Goal: Task Accomplishment & Management: Manage account settings

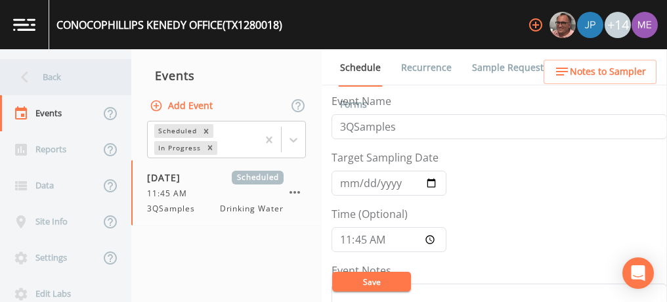
click at [43, 75] on div "Back" at bounding box center [59, 77] width 118 height 36
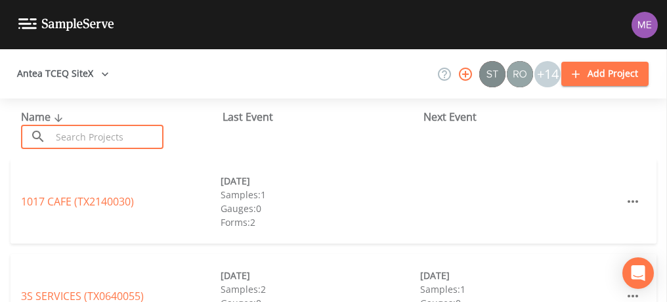
click at [85, 137] on input "text" at bounding box center [107, 137] width 112 height 24
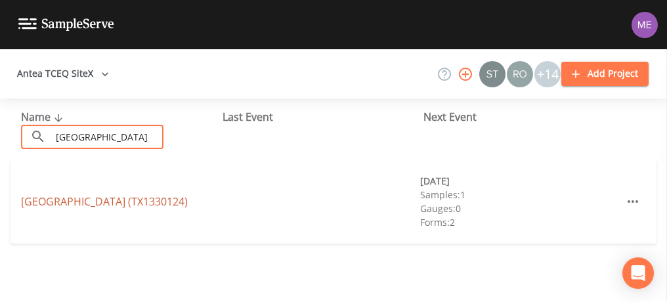
type input "[GEOGRAPHIC_DATA]"
click at [84, 194] on link "[GEOGRAPHIC_DATA] (TX1330124)" at bounding box center [104, 201] width 167 height 14
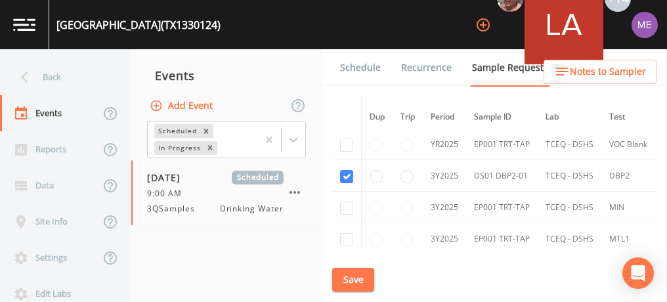
scroll to position [737, 0]
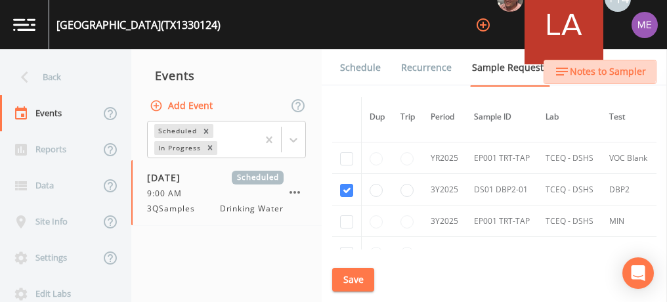
click at [594, 67] on span "Notes to Sampler" at bounding box center [608, 72] width 76 height 16
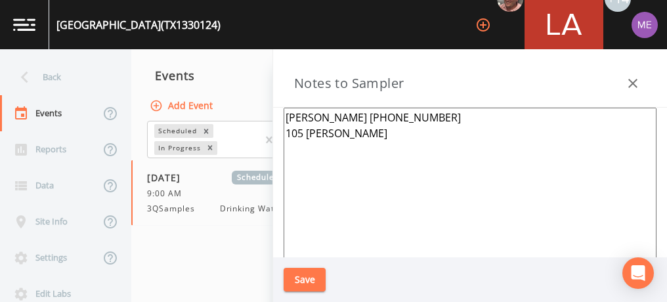
click at [293, 274] on button "Save" at bounding box center [305, 280] width 42 height 24
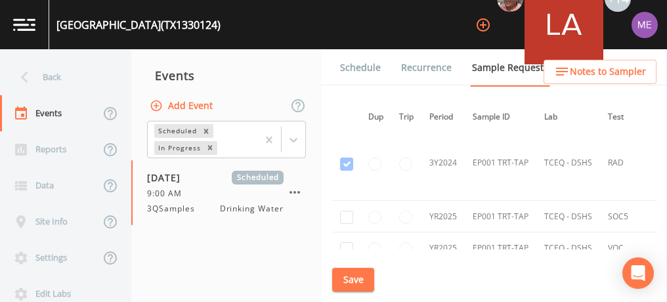
scroll to position [611, 1]
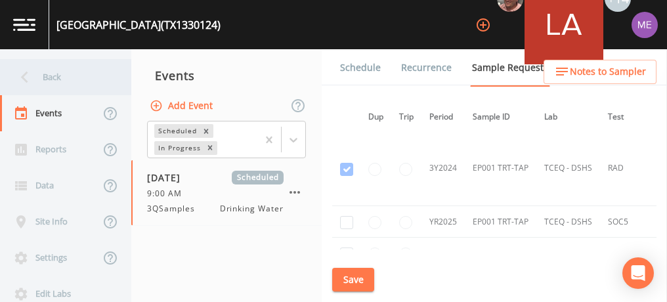
click at [53, 76] on div "Back" at bounding box center [59, 77] width 118 height 36
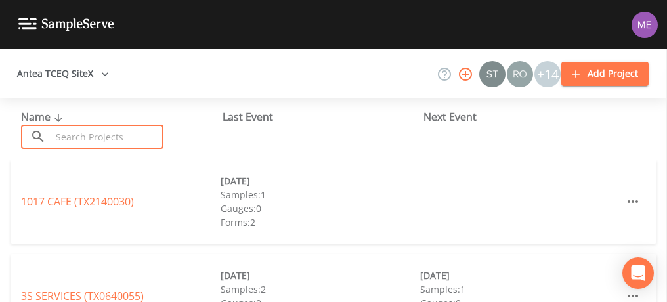
click at [115, 141] on input "text" at bounding box center [107, 137] width 112 height 24
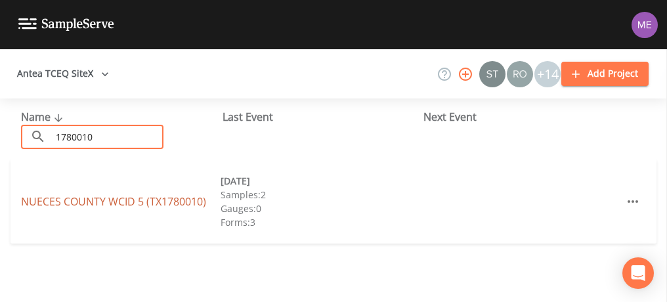
type input "1780010"
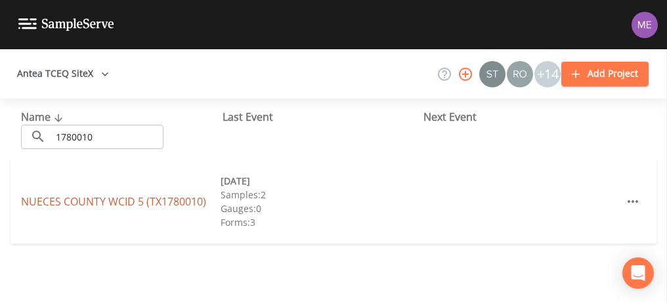
click at [42, 202] on link "NUECES COUNTY WCID 5 (TX1780010)" at bounding box center [113, 201] width 185 height 14
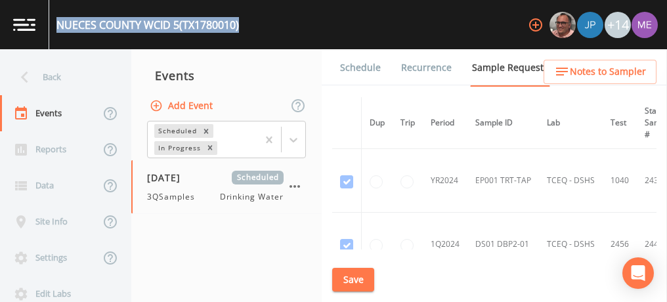
drag, startPoint x: 56, startPoint y: 25, endPoint x: 247, endPoint y: 26, distance: 191.0
click at [247, 26] on div "NUECES COUNTY WCID 5 (TX1780010) +14" at bounding box center [333, 24] width 667 height 49
copy div "NUECES COUNTY WCID 5 (TX1780010)"
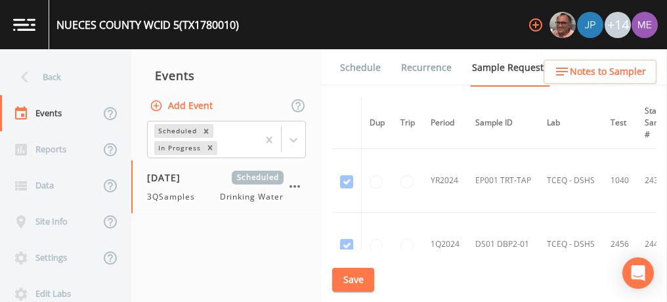
click at [320, 153] on div "Scheduled In Progress" at bounding box center [226, 139] width 190 height 41
click at [372, 70] on link "Schedule" at bounding box center [360, 67] width 45 height 37
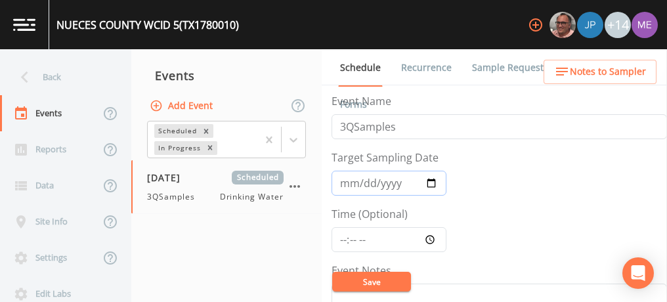
click at [344, 184] on input "[DATE]" at bounding box center [389, 183] width 115 height 25
type input "[DATE]"
click at [341, 236] on input "Time (Optional)" at bounding box center [389, 239] width 115 height 25
type input "08:00"
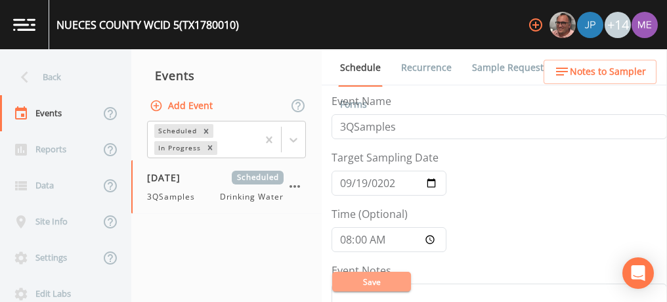
click at [364, 278] on button "Save" at bounding box center [371, 282] width 79 height 20
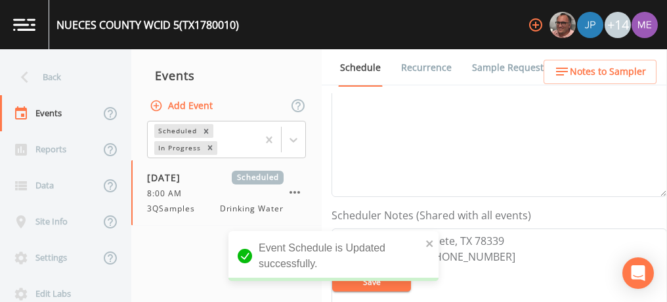
scroll to position [303, 0]
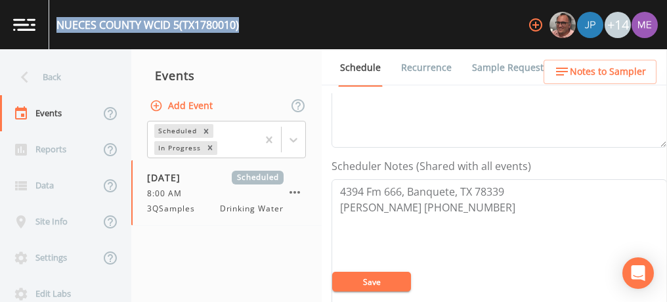
drag, startPoint x: 58, startPoint y: 22, endPoint x: 244, endPoint y: 33, distance: 186.8
click at [244, 33] on div "NUECES COUNTY WCID 5 (TX1780010) +14" at bounding box center [333, 24] width 667 height 49
copy div "NUECES COUNTY WCID 5 (TX1780010)"
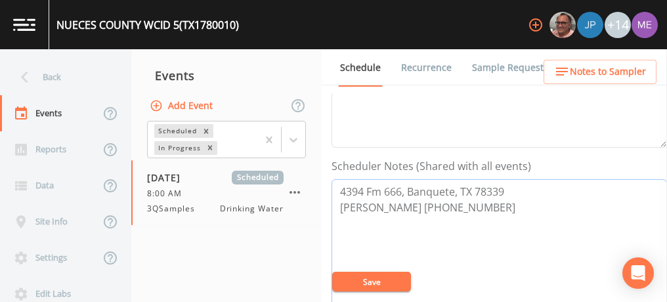
drag, startPoint x: 339, startPoint y: 203, endPoint x: 435, endPoint y: 205, distance: 96.5
click at [435, 205] on textarea "4394 Fm 666, Banquete, TX 78339 [PERSON_NAME] [PHONE_NUMBER]" at bounding box center [499, 262] width 335 height 167
click at [376, 282] on button "Save" at bounding box center [371, 282] width 79 height 20
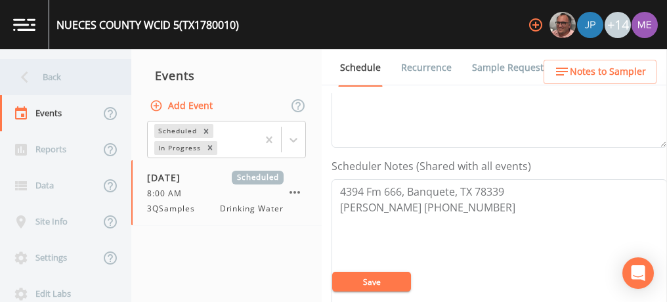
click at [51, 79] on div "Back" at bounding box center [59, 77] width 118 height 36
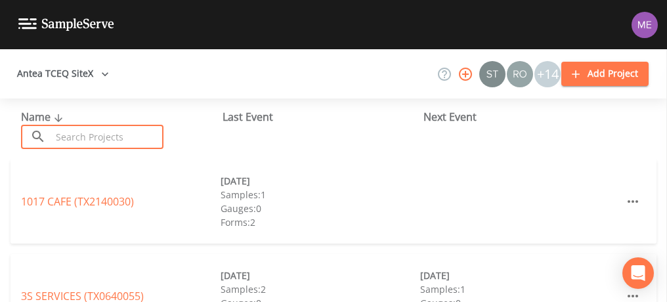
click at [110, 140] on input "text" at bounding box center [107, 137] width 112 height 24
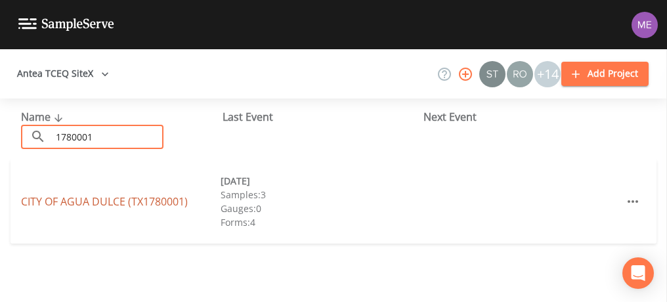
type input "1780001"
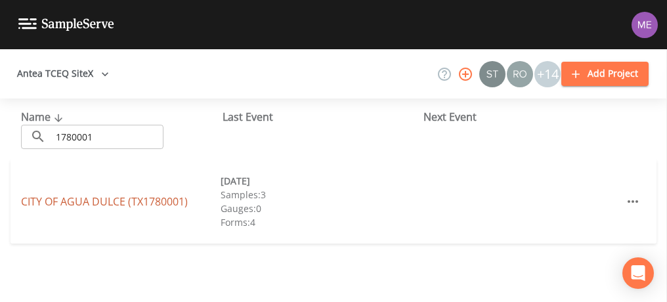
click at [108, 199] on link "CITY OF [GEOGRAPHIC_DATA] (TX1780001)" at bounding box center [104, 201] width 167 height 14
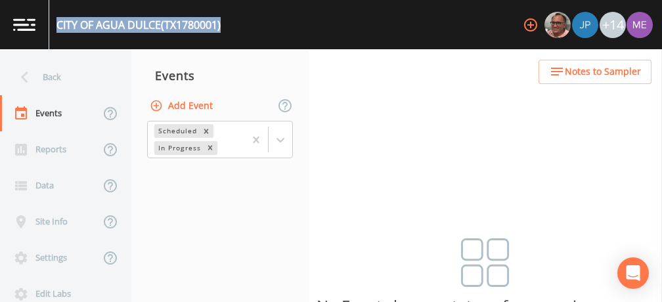
drag, startPoint x: 56, startPoint y: 25, endPoint x: 228, endPoint y: 28, distance: 172.0
click at [228, 28] on div "CITY OF [GEOGRAPHIC_DATA] (TX1780001) +14" at bounding box center [331, 24] width 662 height 49
copy div "CITY OF [GEOGRAPHIC_DATA] (TX1780001)"
click at [207, 103] on button "Add Event" at bounding box center [182, 106] width 71 height 24
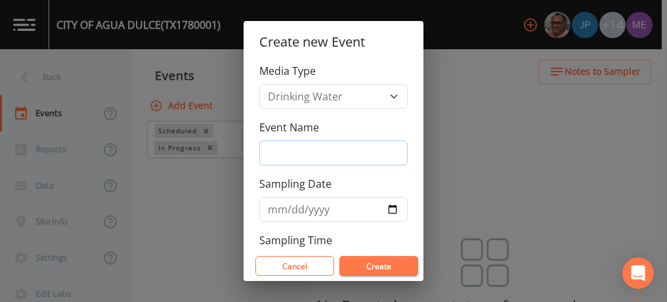
click at [267, 149] on input "Event Name" at bounding box center [333, 152] width 148 height 25
type input "3QSamples"
click at [280, 207] on input "Sampling Date" at bounding box center [333, 209] width 148 height 25
type input "[DATE]"
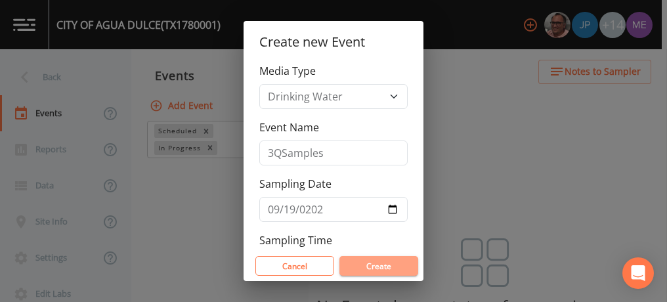
click at [362, 266] on button "Create" at bounding box center [378, 266] width 79 height 20
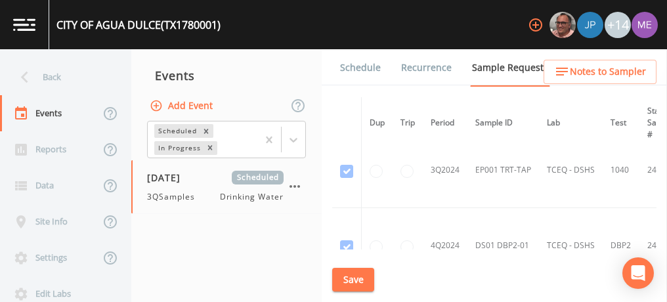
scroll to position [620, 0]
click at [379, 181] on td at bounding box center [378, 170] width 32 height 75
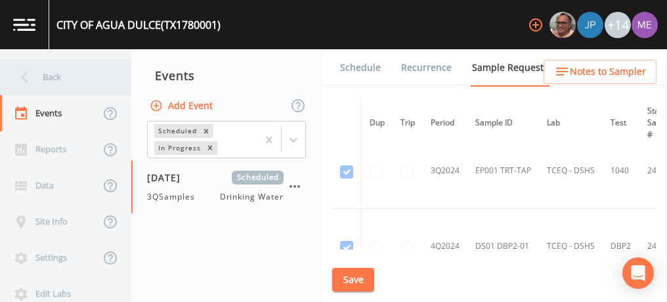
click at [54, 81] on div "Back" at bounding box center [59, 77] width 118 height 36
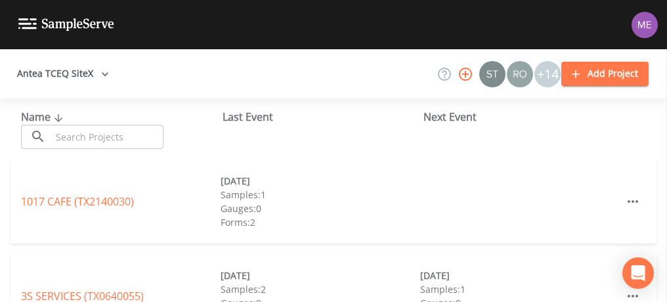
click at [81, 137] on input "text" at bounding box center [107, 137] width 112 height 24
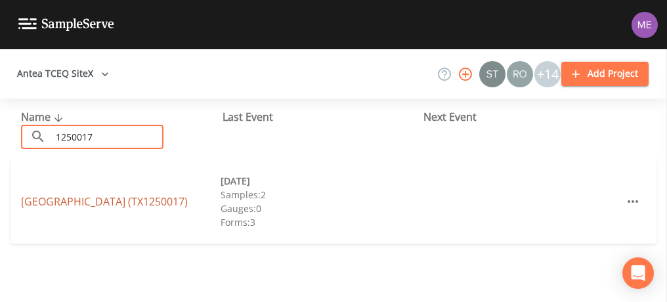
type input "1250017"
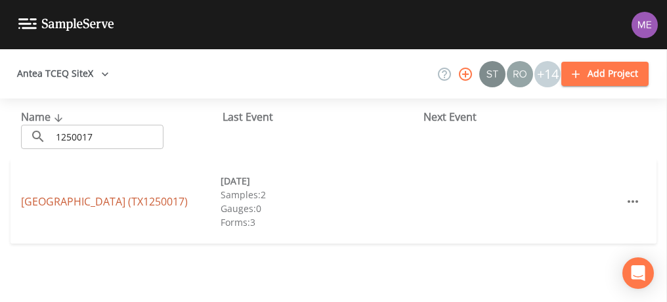
click at [56, 194] on link "[GEOGRAPHIC_DATA] (TX1250017)" at bounding box center [104, 201] width 167 height 14
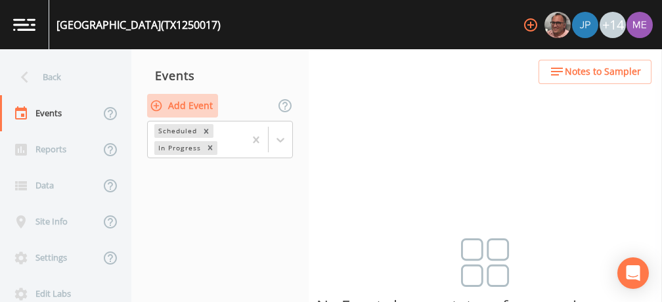
click at [186, 101] on button "Add Event" at bounding box center [182, 106] width 71 height 24
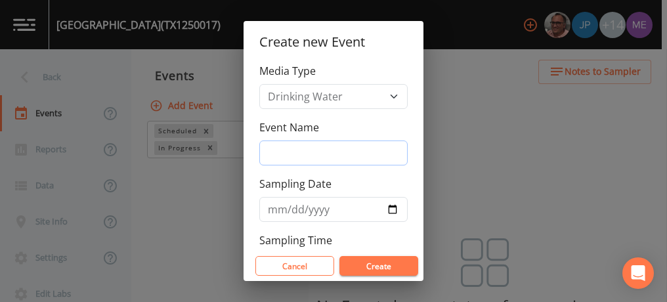
click at [292, 150] on input "Event Name" at bounding box center [333, 152] width 148 height 25
type input "3QSamples"
click at [276, 211] on input "Sampling Date" at bounding box center [333, 209] width 148 height 25
type input "[DATE]"
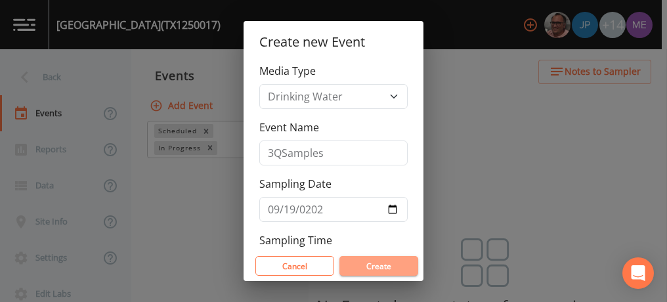
click at [356, 263] on button "Create" at bounding box center [378, 266] width 79 height 20
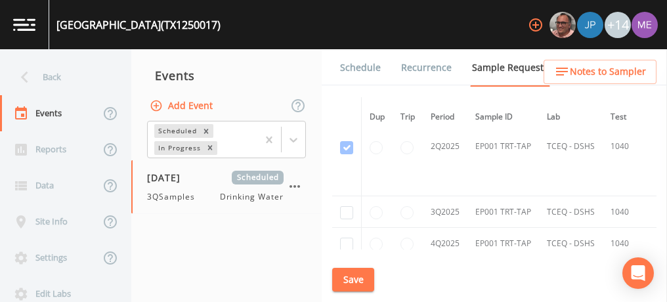
scroll to position [1652, 0]
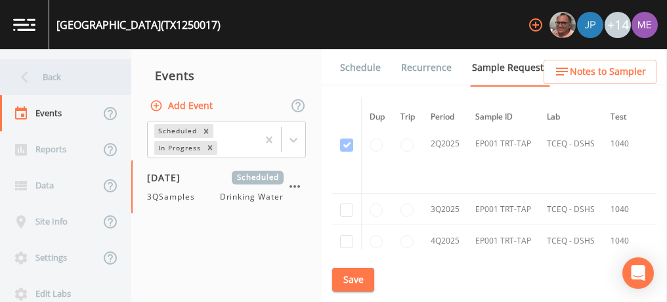
click at [58, 77] on div "Back" at bounding box center [59, 77] width 118 height 36
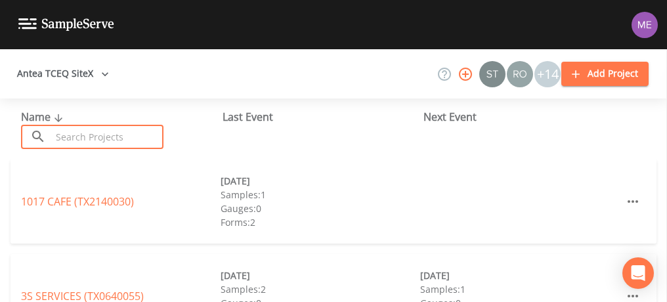
click at [85, 142] on input "text" at bounding box center [107, 137] width 112 height 24
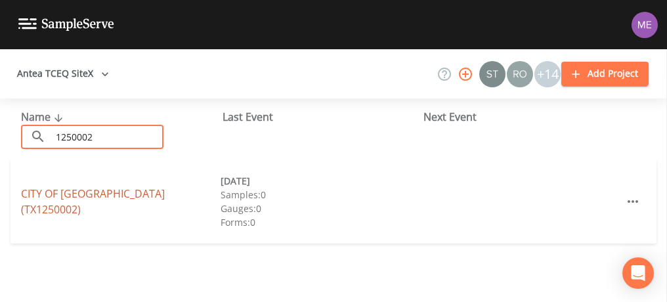
type input "1250002"
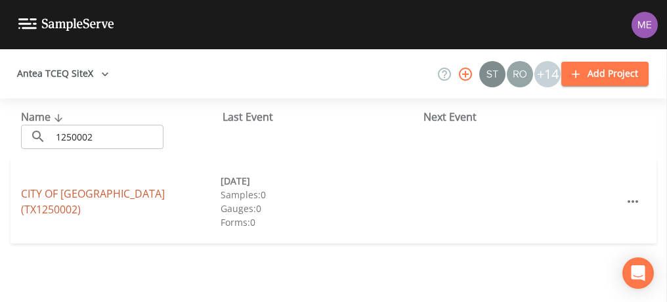
click at [97, 202] on link "CITY OF [GEOGRAPHIC_DATA] (TX1250002)" at bounding box center [93, 201] width 144 height 30
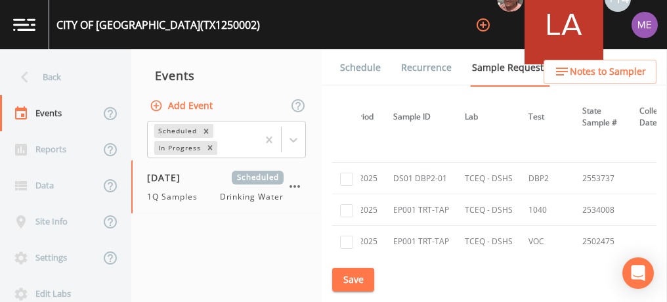
scroll to position [276, 0]
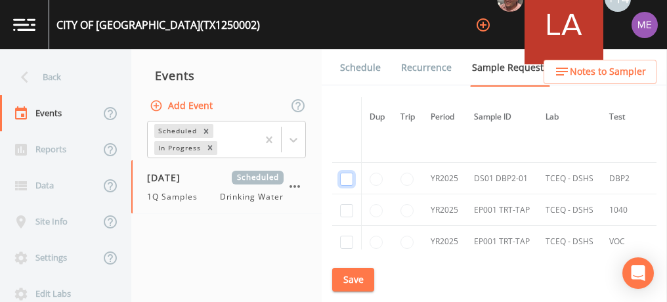
click at [346, 178] on input "checkbox" at bounding box center [346, 179] width 13 height 13
checkbox input "true"
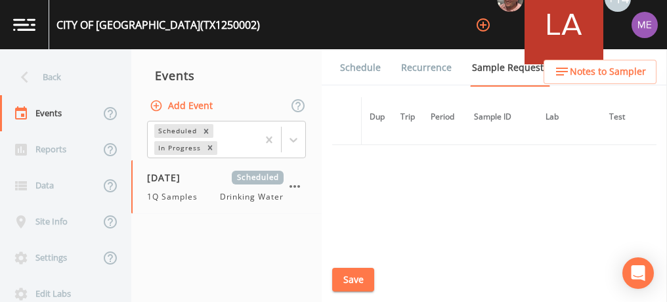
scroll to position [399, 0]
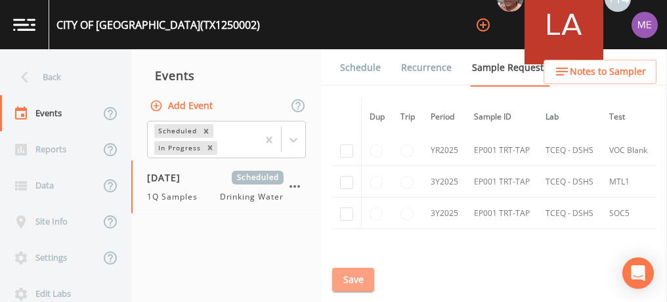
click at [357, 278] on button "Save" at bounding box center [353, 280] width 42 height 24
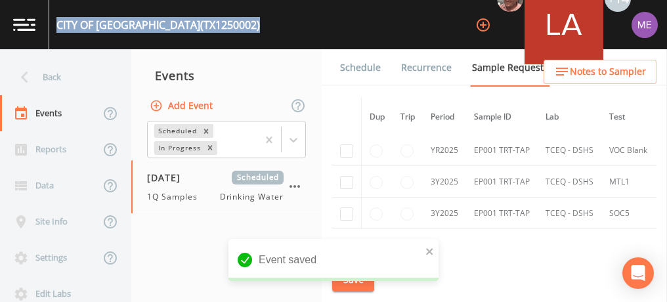
drag, startPoint x: 58, startPoint y: 24, endPoint x: 244, endPoint y: 25, distance: 186.4
click at [244, 25] on div "CITY OF [GEOGRAPHIC_DATA] (TX1250002) +14" at bounding box center [333, 24] width 667 height 49
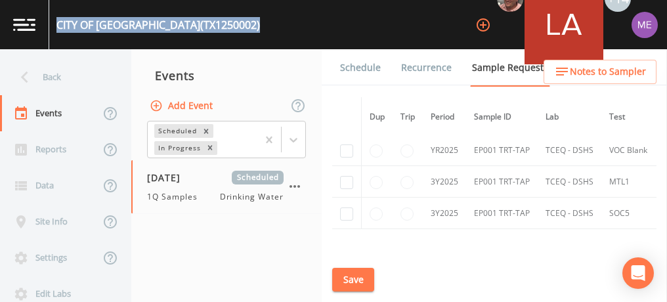
copy div "CITY OF [GEOGRAPHIC_DATA] (TX1250002)"
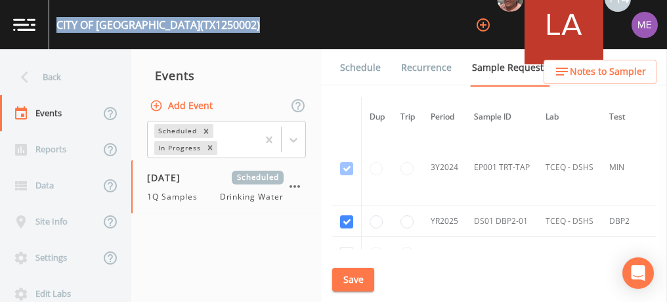
scroll to position [235, 0]
click at [344, 63] on link "Schedule" at bounding box center [360, 67] width 45 height 37
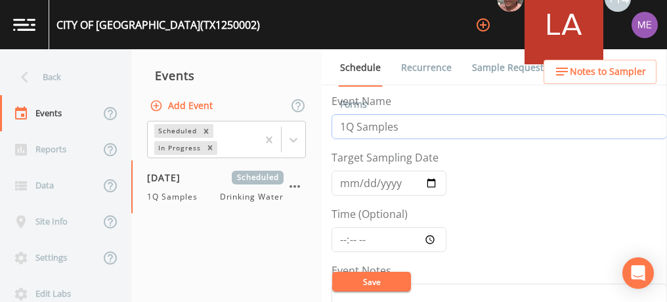
click at [345, 126] on input "1Q Samples" at bounding box center [499, 126] width 335 height 25
type input "3Q Samples"
click at [345, 185] on input "[DATE]" at bounding box center [389, 183] width 115 height 25
type input "[DATE]"
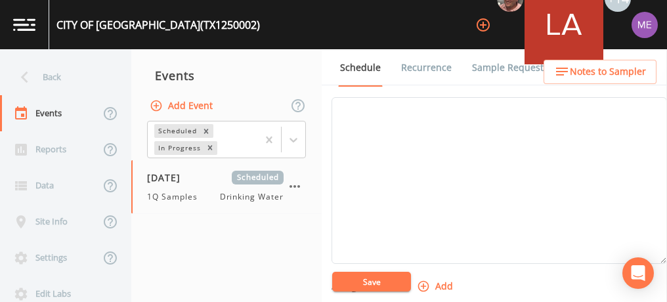
scroll to position [385, 0]
click at [387, 120] on textarea "Event Notes" at bounding box center [499, 180] width 335 height 167
paste textarea "[STREET_ADDRESS][PERSON_NAME]"
click at [335, 108] on textarea "[STREET_ADDRESS][PERSON_NAME]" at bounding box center [499, 180] width 335 height 167
click at [353, 101] on textarea "[STREET_ADDRESS][PERSON_NAME]" at bounding box center [499, 180] width 335 height 167
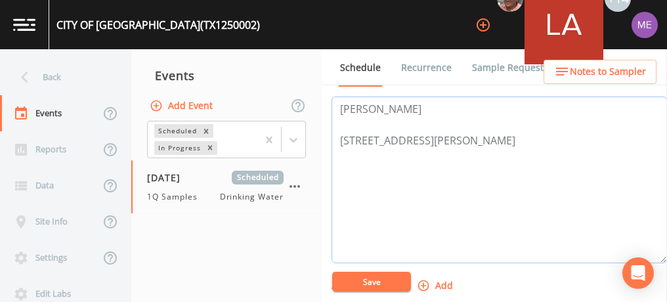
paste textarea "BUS - Business [PHONE_NUMBER] MOB - Mobile [PHONE_NUMBER]"
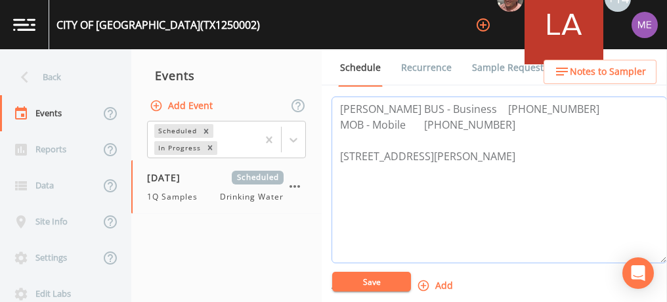
type textarea "[PERSON_NAME] BUS - Business [PHONE_NUMBER] MOB - Mobile [PHONE_NUMBER] [STREET…"
click at [368, 284] on button "Save" at bounding box center [371, 282] width 79 height 20
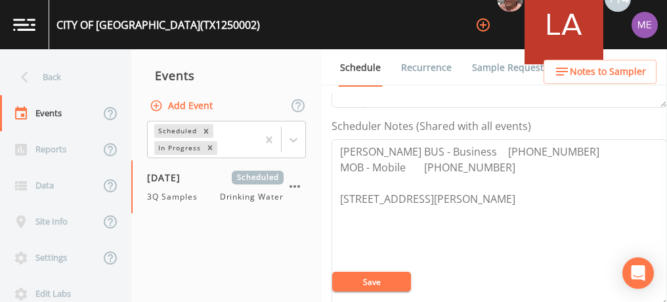
scroll to position [328, 0]
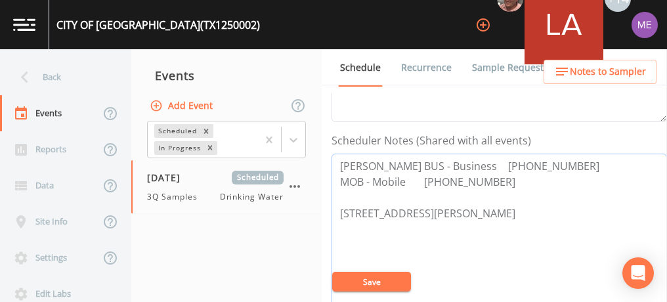
click at [355, 254] on textarea "[PERSON_NAME] BUS - Business [PHONE_NUMBER] MOB - Mobile [PHONE_NUMBER] [STREET…" at bounding box center [499, 237] width 335 height 167
drag, startPoint x: 425, startPoint y: 183, endPoint x: 502, endPoint y: 177, distance: 77.0
click at [502, 177] on textarea "[PERSON_NAME] BUS - Business [PHONE_NUMBER] MOB - Mobile [PHONE_NUMBER] [STREET…" at bounding box center [499, 237] width 335 height 167
click at [372, 280] on button "Save" at bounding box center [371, 282] width 79 height 20
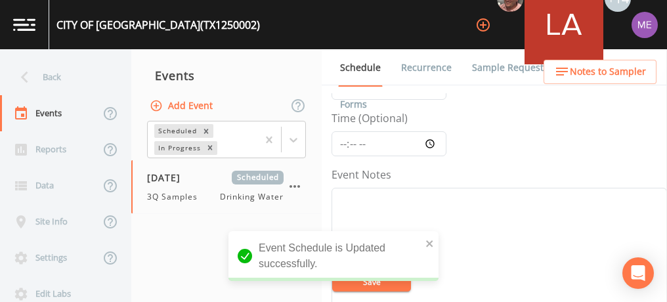
scroll to position [97, 0]
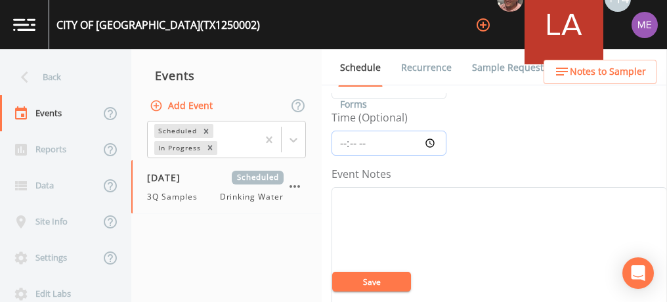
click at [341, 140] on input "Time (Optional)" at bounding box center [389, 143] width 115 height 25
type input "09:15"
click at [371, 285] on button "Save" at bounding box center [371, 282] width 79 height 20
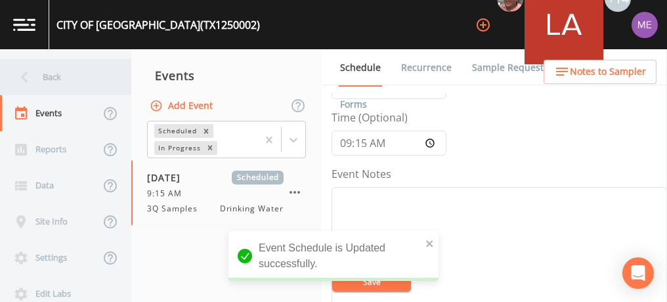
click at [47, 79] on div "Back" at bounding box center [59, 77] width 118 height 36
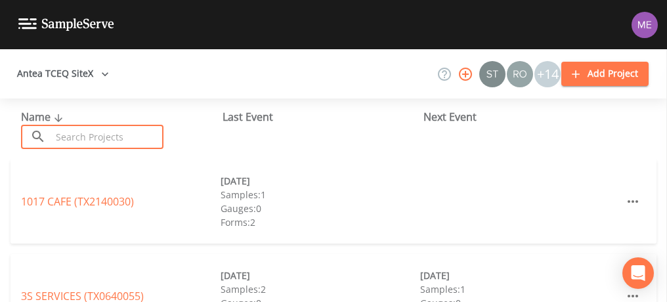
click at [95, 146] on input "text" at bounding box center [107, 137] width 112 height 24
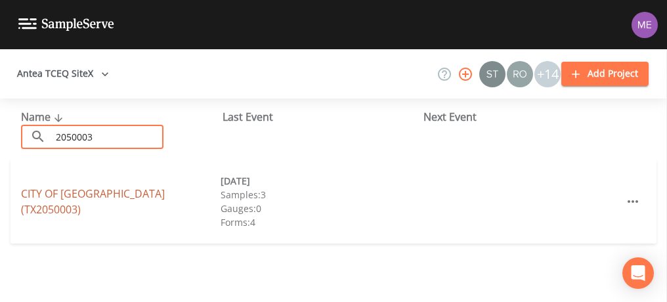
type input "2050003"
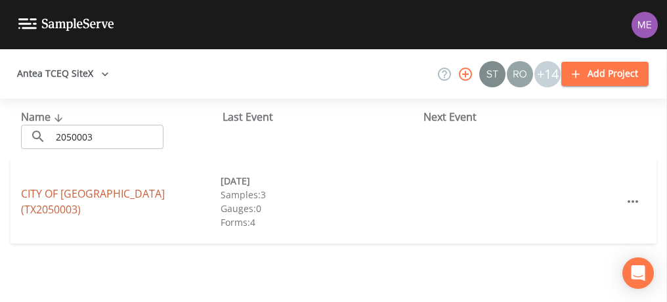
click at [68, 198] on link "CITY OF [GEOGRAPHIC_DATA] (TX2050003)" at bounding box center [93, 201] width 144 height 30
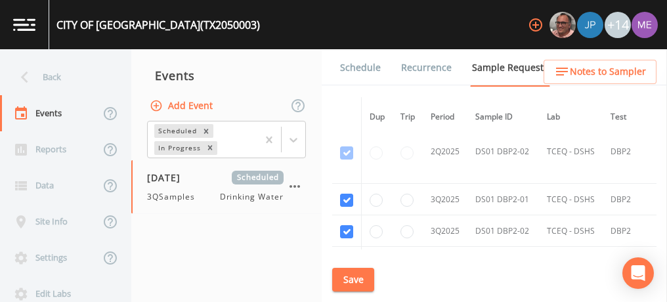
scroll to position [1765, 8]
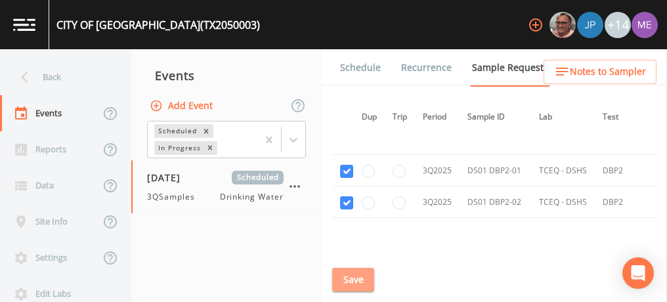
click at [362, 274] on button "Save" at bounding box center [353, 280] width 42 height 24
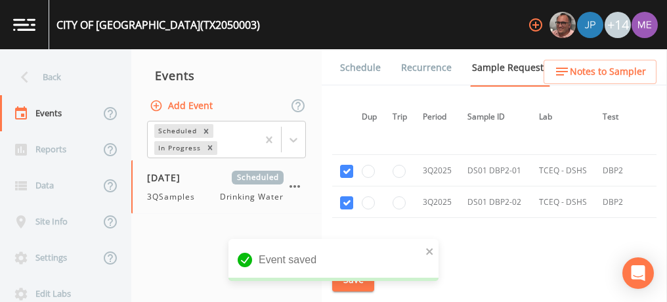
click at [362, 64] on link "Schedule" at bounding box center [360, 67] width 45 height 37
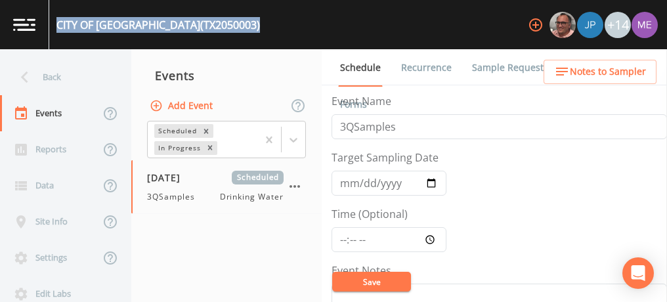
drag, startPoint x: 57, startPoint y: 23, endPoint x: 200, endPoint y: 29, distance: 142.6
click at [200, 29] on div "CITY OF [GEOGRAPHIC_DATA] (TX2050003) +14" at bounding box center [333, 24] width 667 height 49
copy div "CITY OF [GEOGRAPHIC_DATA] (TX2050003)"
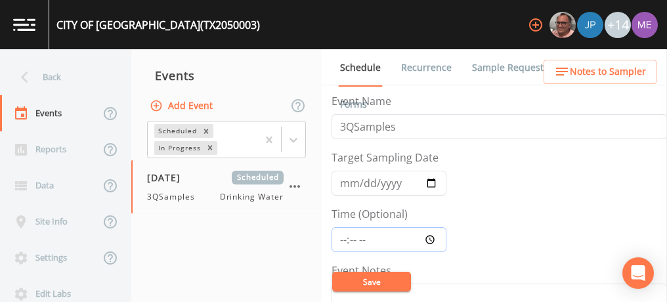
click at [342, 234] on input "Time (Optional)" at bounding box center [389, 239] width 115 height 25
type input "10:00"
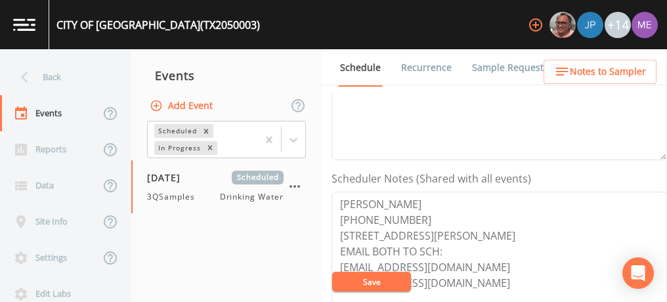
scroll to position [294, 0]
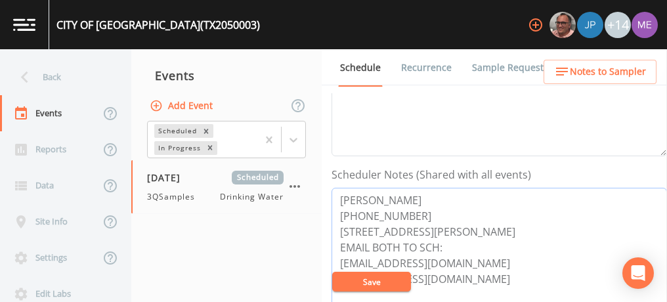
drag, startPoint x: 337, startPoint y: 191, endPoint x: 416, endPoint y: 208, distance: 80.6
click at [416, 208] on textarea "[PERSON_NAME] [PHONE_NUMBER] [STREET_ADDRESS][PERSON_NAME] EMAIL BOTH TO SCH: […" at bounding box center [499, 271] width 335 height 167
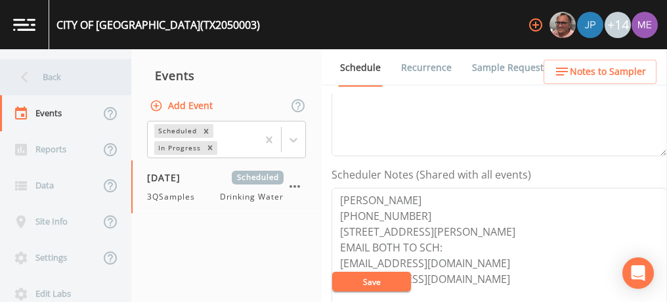
click at [54, 78] on div "Back" at bounding box center [59, 77] width 118 height 36
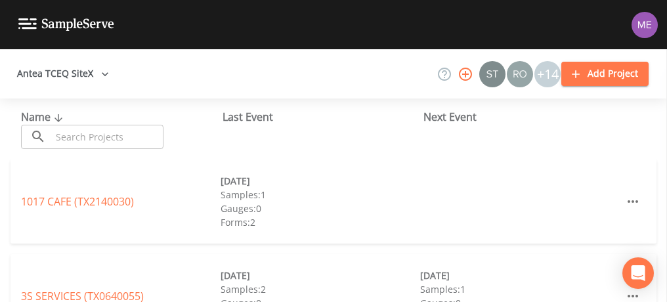
click at [96, 136] on input "text" at bounding box center [107, 137] width 112 height 24
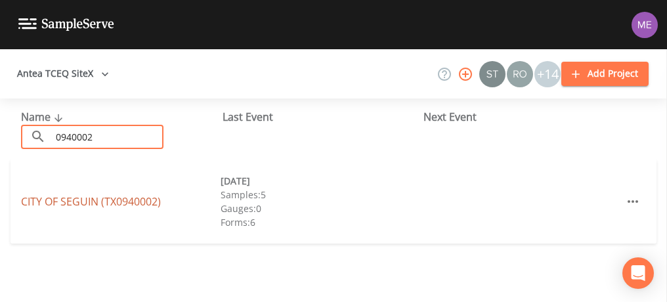
type input "0940002"
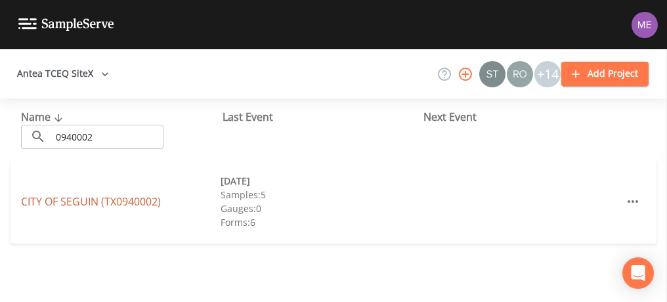
click at [71, 200] on link "CITY OF [GEOGRAPHIC_DATA] (TX0940002)" at bounding box center [91, 201] width 140 height 14
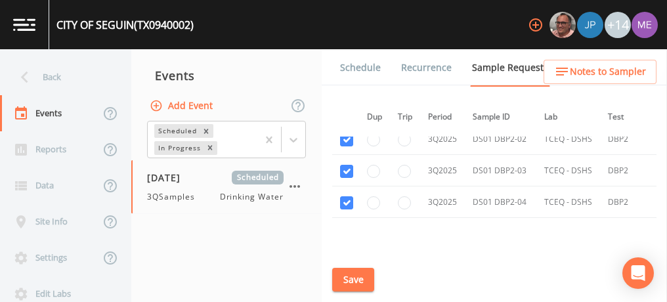
scroll to position [2902, 3]
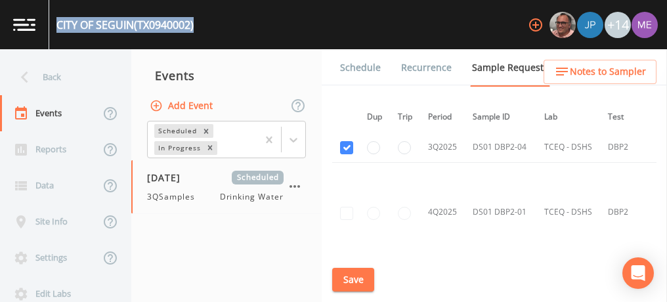
drag, startPoint x: 56, startPoint y: 26, endPoint x: 199, endPoint y: 30, distance: 142.5
click at [199, 30] on div "CITY OF [GEOGRAPHIC_DATA] (TX0940002) +14" at bounding box center [333, 24] width 667 height 49
copy div "CITY OF [GEOGRAPHIC_DATA] (TX0940002)"
click at [353, 72] on link "Schedule" at bounding box center [360, 67] width 45 height 37
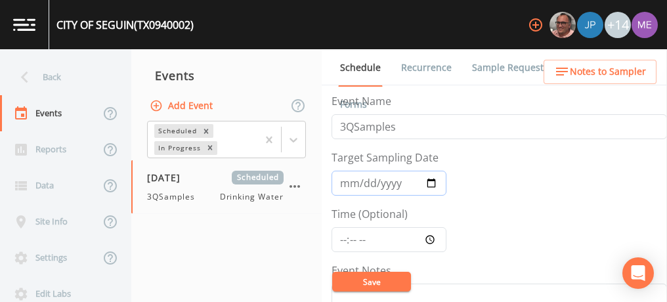
click at [347, 183] on input "[DATE]" at bounding box center [389, 183] width 115 height 25
type input "[DATE]"
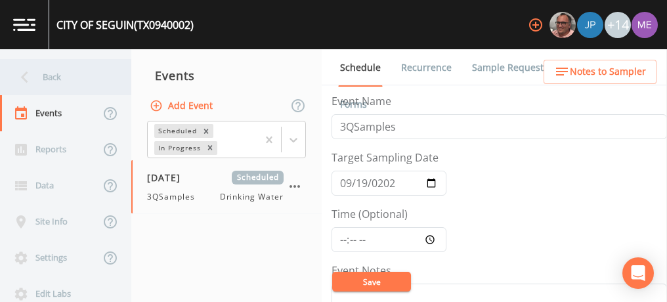
click at [51, 77] on div "Back" at bounding box center [59, 77] width 118 height 36
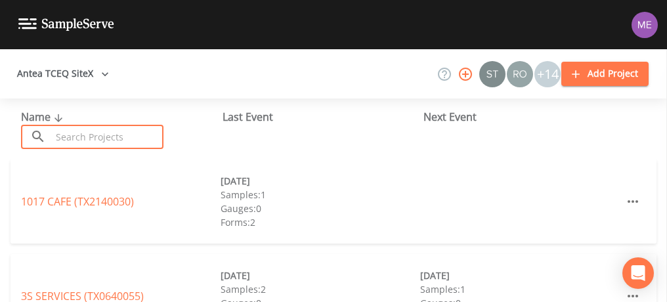
click at [77, 136] on input "text" at bounding box center [107, 137] width 112 height 24
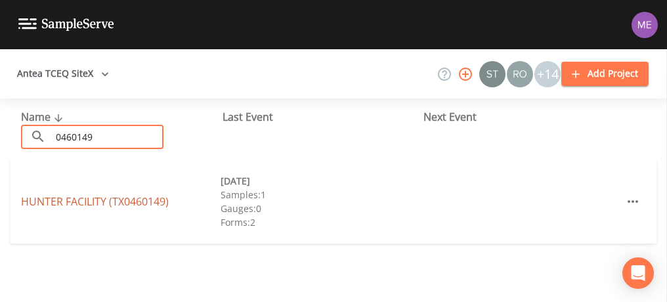
type input "0460149"
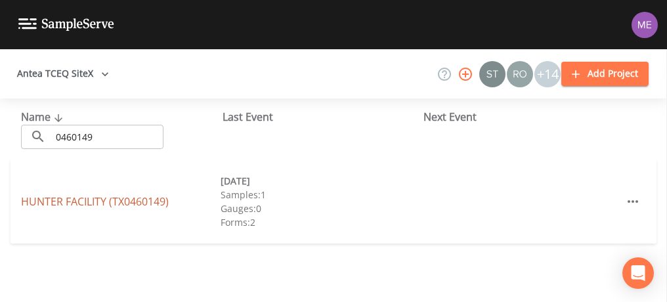
click at [91, 205] on link "HUNTER FACILITY (TX0460149)" at bounding box center [95, 201] width 148 height 14
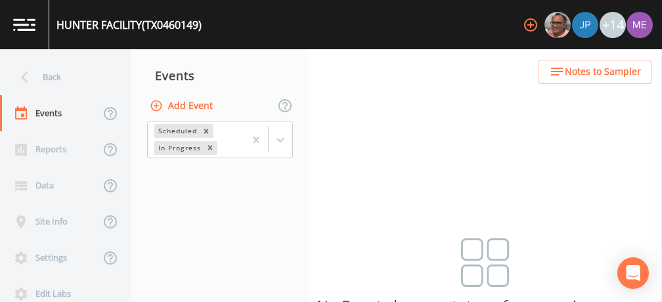
click at [195, 105] on button "Add Event" at bounding box center [182, 106] width 71 height 24
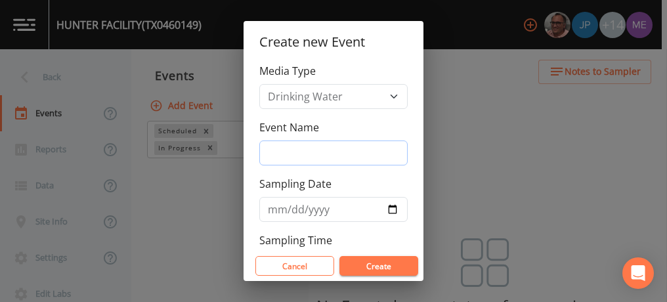
click at [299, 150] on input "Event Name" at bounding box center [333, 152] width 148 height 25
type input "3QSamples"
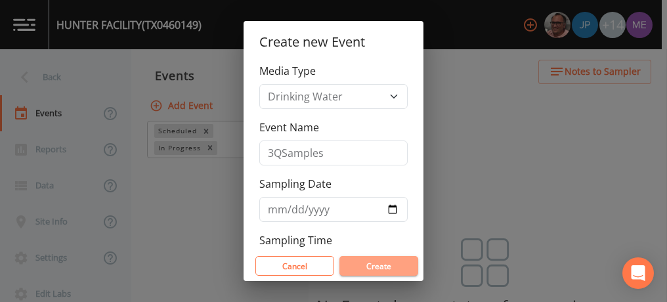
click at [377, 269] on button "Create" at bounding box center [378, 266] width 79 height 20
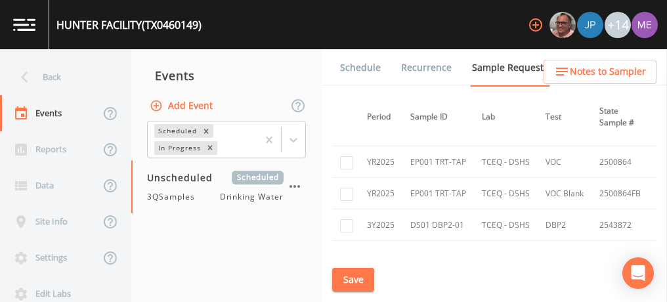
scroll to position [847, 0]
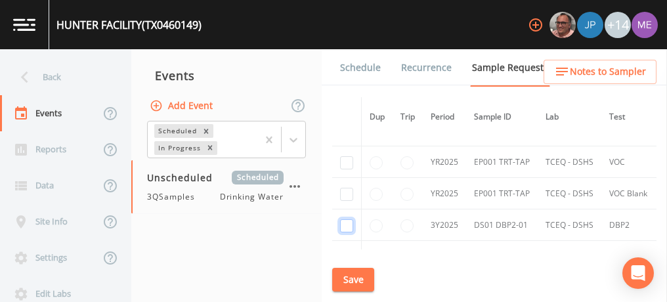
click at [345, 220] on input "checkbox" at bounding box center [346, 225] width 13 height 13
checkbox input "true"
click at [363, 279] on button "Save" at bounding box center [353, 280] width 42 height 24
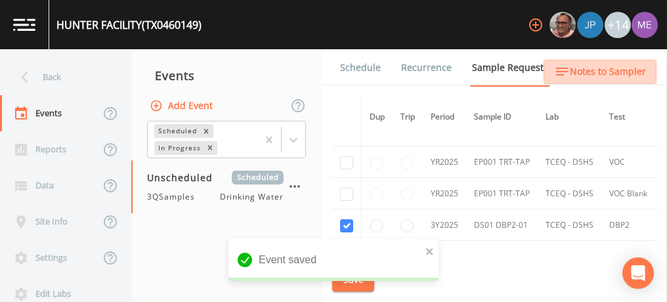
click at [621, 69] on span "Notes to Sampler" at bounding box center [608, 72] width 76 height 16
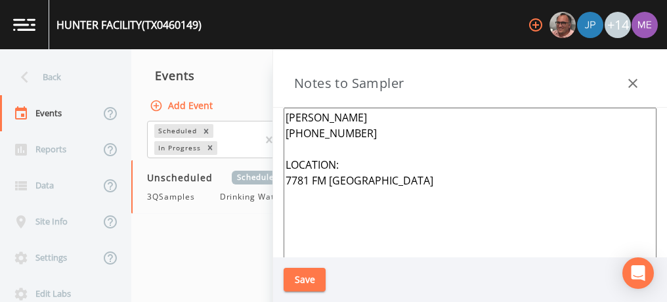
drag, startPoint x: 284, startPoint y: 114, endPoint x: 352, endPoint y: 131, distance: 69.7
click at [352, 131] on textarea "[PERSON_NAME] [PHONE_NUMBER] LOCATION: 7781 FM [GEOGRAPHIC_DATA]" at bounding box center [470, 267] width 373 height 319
click at [638, 79] on icon "button" at bounding box center [633, 83] width 16 height 16
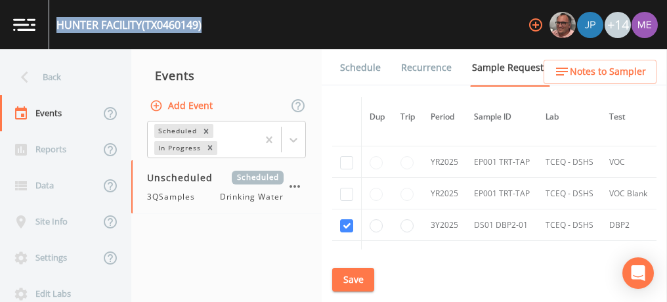
drag, startPoint x: 56, startPoint y: 22, endPoint x: 205, endPoint y: 25, distance: 149.0
click at [205, 25] on div "HUNTER FACILITY (TX0460149) +14" at bounding box center [333, 24] width 667 height 49
copy div "HUNTER FACILITY (TX0460149)"
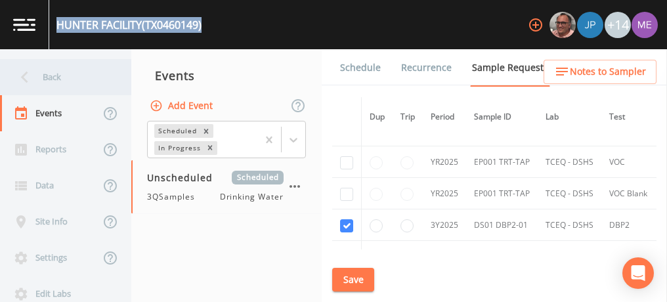
click at [63, 74] on div "Back" at bounding box center [59, 77] width 118 height 36
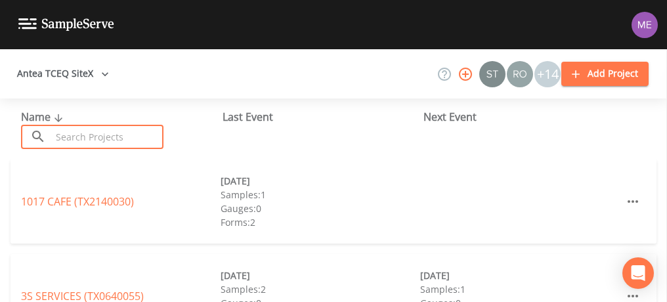
click at [78, 138] on input "text" at bounding box center [107, 137] width 112 height 24
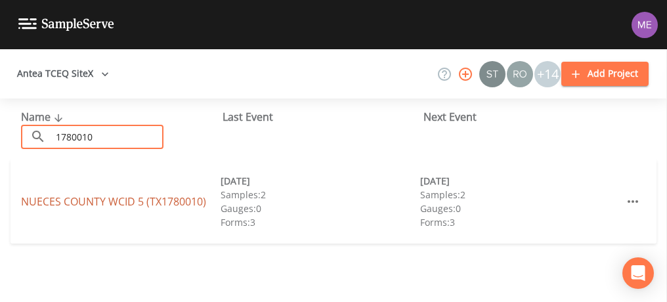
type input "1780010"
click at [51, 198] on link "NUECES COUNTY WCID 5 (TX1780010)" at bounding box center [113, 201] width 185 height 14
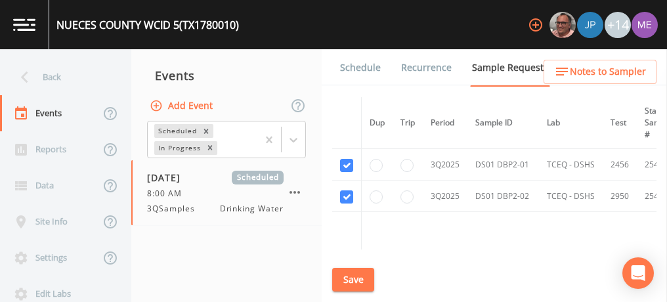
scroll to position [857, 0]
click at [367, 68] on link "Schedule" at bounding box center [360, 67] width 45 height 37
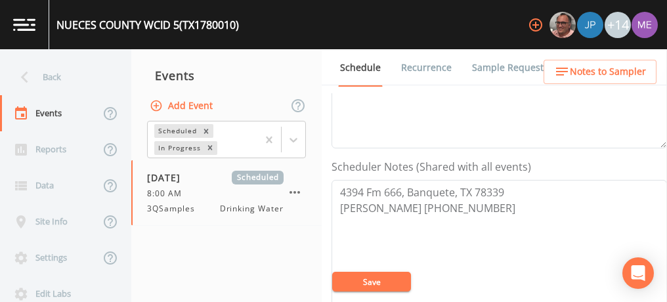
scroll to position [345, 0]
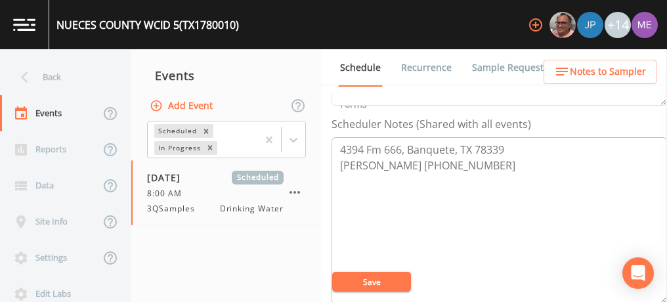
drag, startPoint x: 342, startPoint y: 146, endPoint x: 453, endPoint y: 175, distance: 114.6
click at [453, 175] on textarea "4394 Fm 666, Banquete, TX 78339 [PERSON_NAME] [PHONE_NUMBER]" at bounding box center [499, 220] width 335 height 167
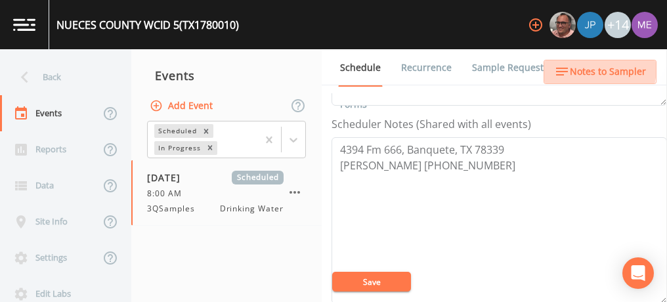
click at [585, 68] on span "Notes to Sampler" at bounding box center [608, 72] width 76 height 16
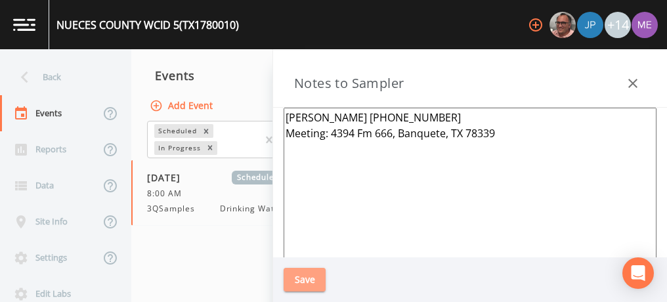
click at [299, 288] on button "Save" at bounding box center [305, 280] width 42 height 24
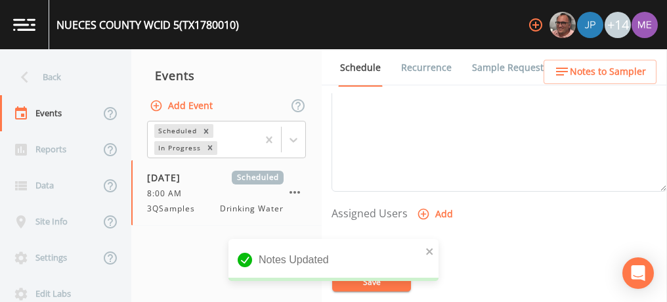
scroll to position [468, 0]
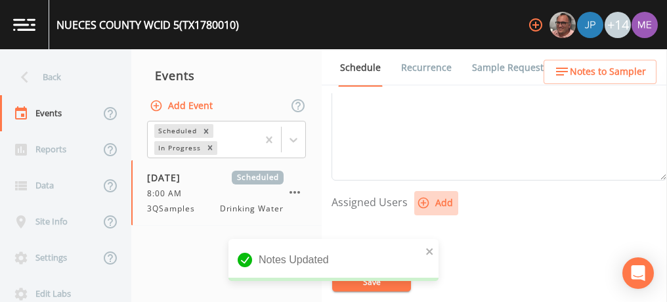
click at [422, 200] on icon "button" at bounding box center [423, 203] width 11 height 11
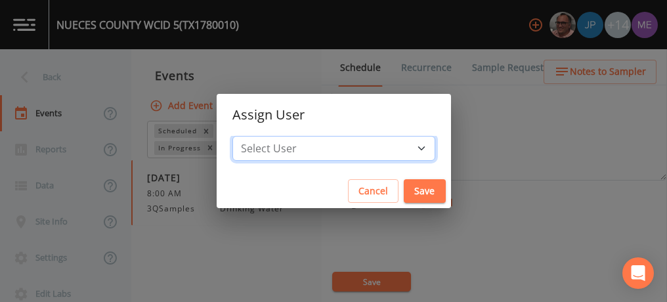
click at [401, 146] on select "Select User [PERSON_NAME] [PERSON_NAME] [PERSON_NAME] [PERSON_NAME] [PERSON_NAM…" at bounding box center [333, 148] width 203 height 25
select select "0c4ac92a-2052-4971-af99-d49bdd27a7b1"
click at [252, 136] on select "Select User [PERSON_NAME] [PERSON_NAME] [PERSON_NAME] [PERSON_NAME] [PERSON_NAM…" at bounding box center [333, 148] width 203 height 25
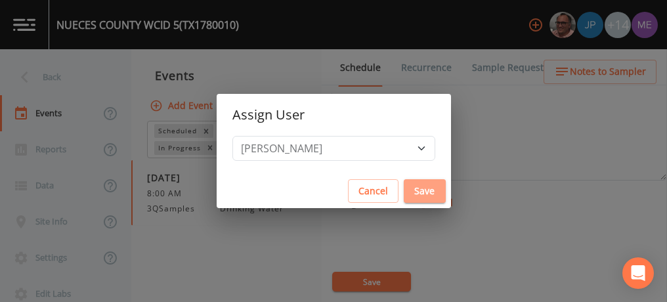
click at [404, 188] on button "Save" at bounding box center [425, 191] width 42 height 24
select select
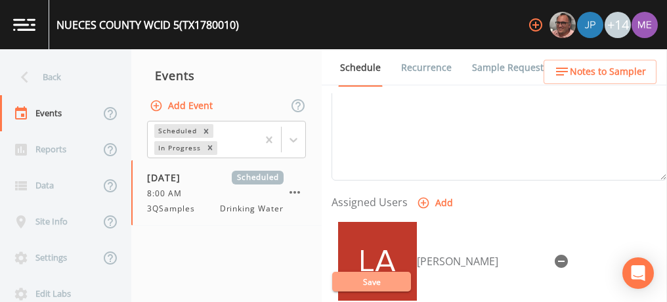
click at [376, 287] on button "Save" at bounding box center [371, 282] width 79 height 20
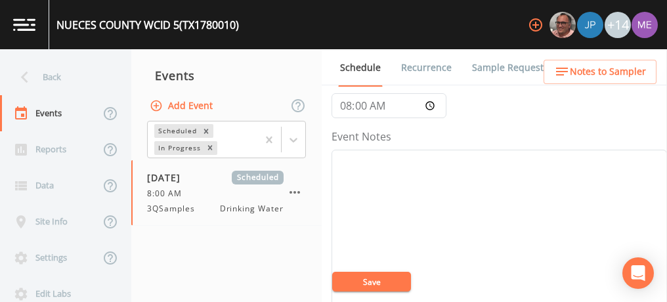
scroll to position [134, 0]
click at [513, 164] on textarea "Event Notes" at bounding box center [499, 233] width 335 height 167
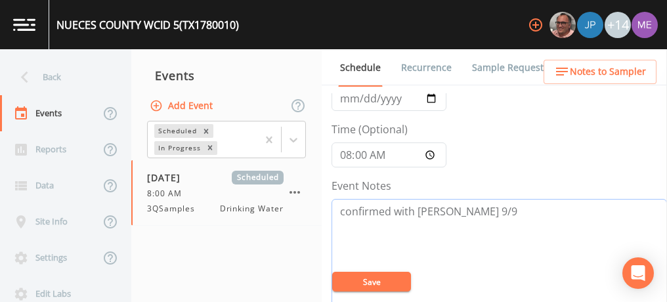
scroll to position [172, 0]
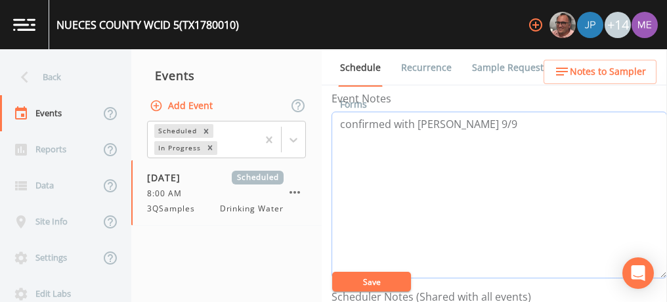
type textarea "confirmed with [PERSON_NAME] 9/9"
click at [374, 277] on button "Save" at bounding box center [371, 282] width 79 height 20
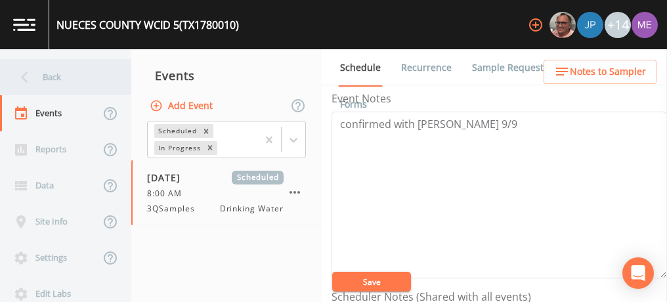
click at [47, 79] on div "Back" at bounding box center [59, 77] width 118 height 36
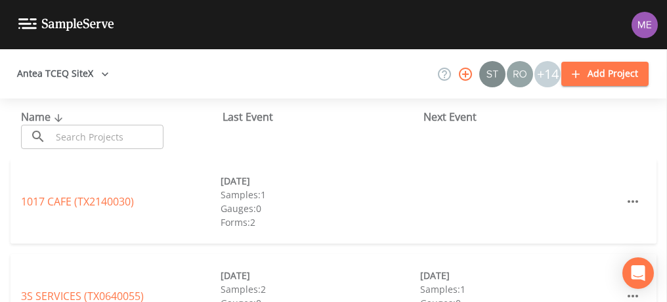
click at [70, 139] on input "text" at bounding box center [107, 137] width 112 height 24
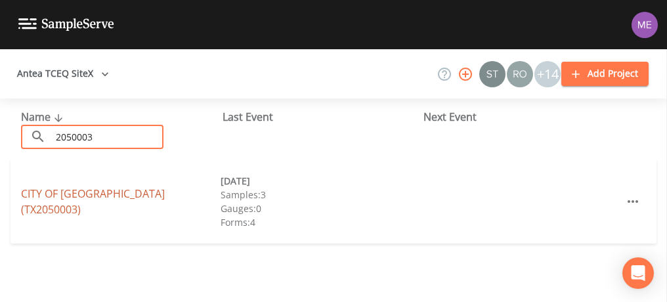
type input "2050003"
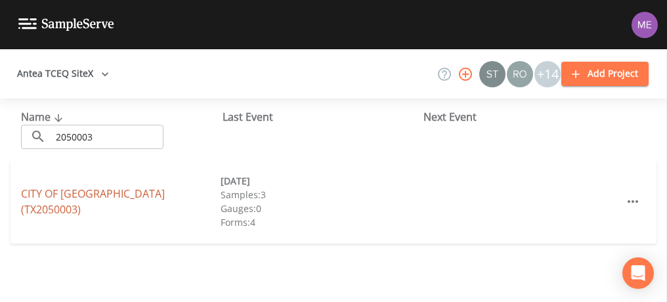
click at [63, 202] on link "CITY OF [GEOGRAPHIC_DATA] (TX2050003)" at bounding box center [93, 201] width 144 height 30
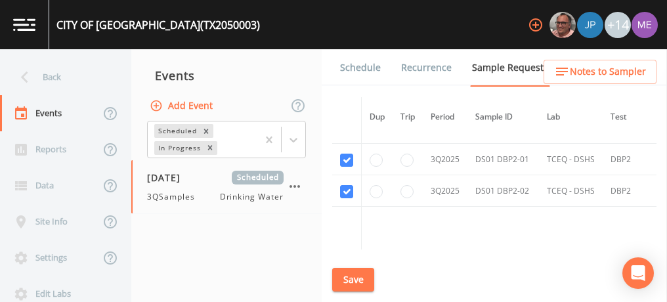
scroll to position [1776, 0]
click at [362, 69] on link "Schedule" at bounding box center [360, 67] width 45 height 37
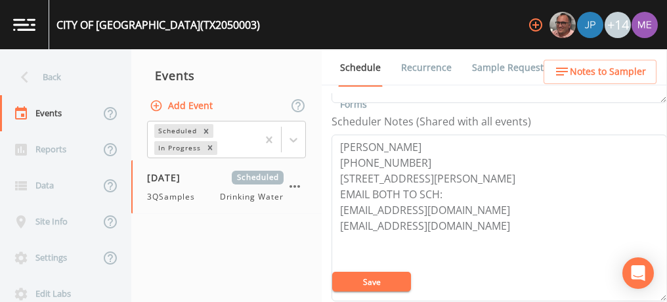
scroll to position [354, 0]
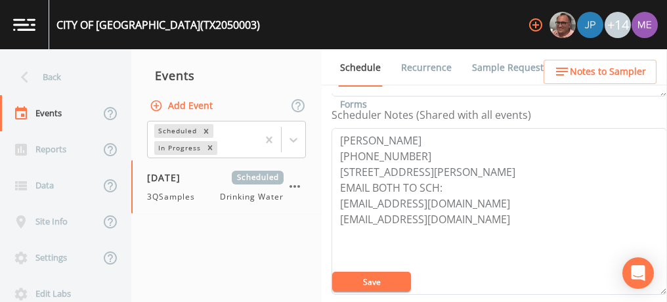
click at [586, 72] on span "Notes to Sampler" at bounding box center [608, 72] width 76 height 16
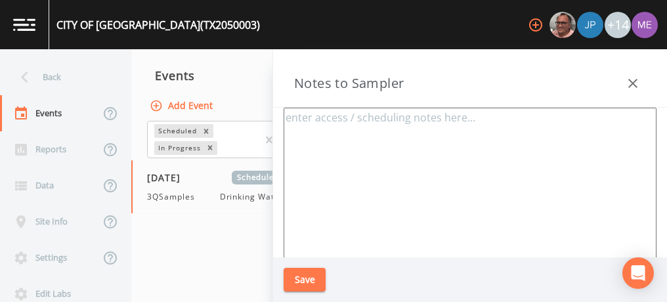
type textarea "[PERSON_NAME] Office [PHONE_NUMBER] Email: [EMAIL_ADDRESS][DOMAIN_NAME] Meeting…"
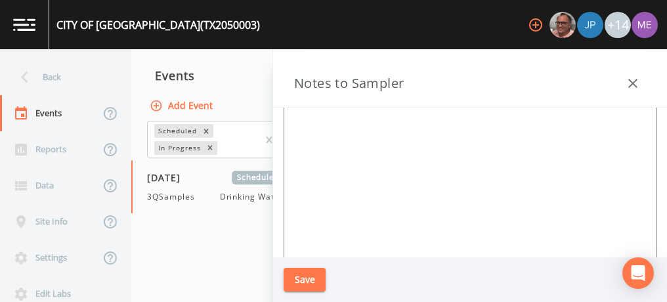
scroll to position [98, 0]
click at [294, 284] on button "Save" at bounding box center [305, 280] width 42 height 24
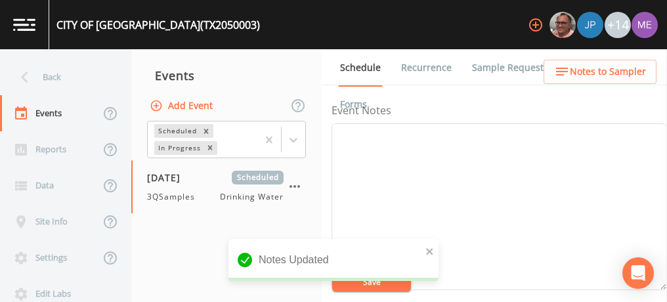
scroll to position [160, 0]
click at [440, 150] on textarea "Event Notes" at bounding box center [499, 207] width 335 height 167
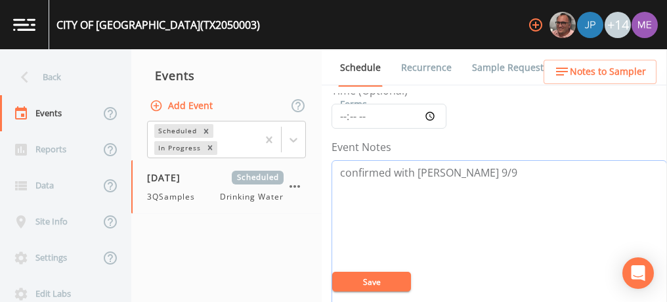
scroll to position [121, 0]
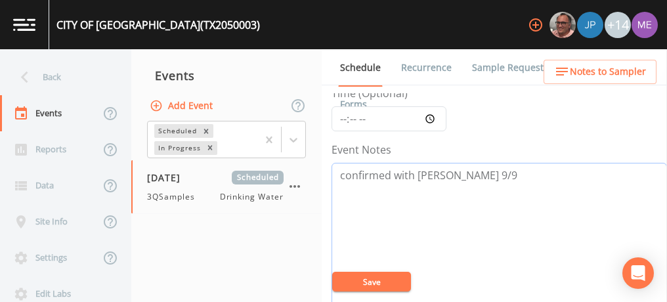
type textarea "confirmed with [PERSON_NAME] 9/9"
click at [341, 118] on input "Time (Optional)" at bounding box center [389, 118] width 115 height 25
type input "09:00"
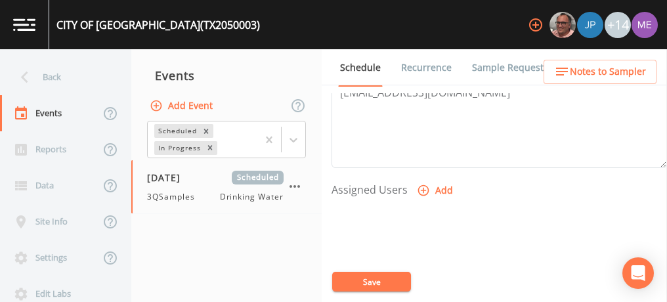
scroll to position [486, 0]
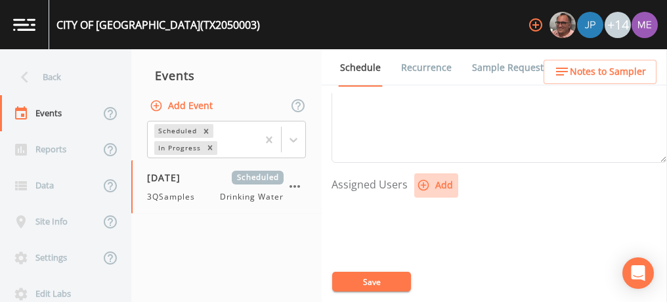
click at [422, 179] on icon "button" at bounding box center [423, 185] width 13 height 13
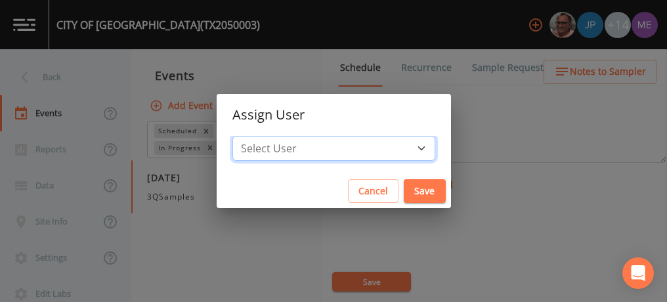
click at [403, 146] on select "Select User [PERSON_NAME] [PERSON_NAME] [PERSON_NAME] [PERSON_NAME] [PERSON_NAM…" at bounding box center [333, 148] width 203 height 25
select select "0c4ac92a-2052-4971-af99-d49bdd27a7b1"
click at [252, 136] on select "Select User [PERSON_NAME] [PERSON_NAME] [PERSON_NAME] [PERSON_NAME] [PERSON_NAM…" at bounding box center [333, 148] width 203 height 25
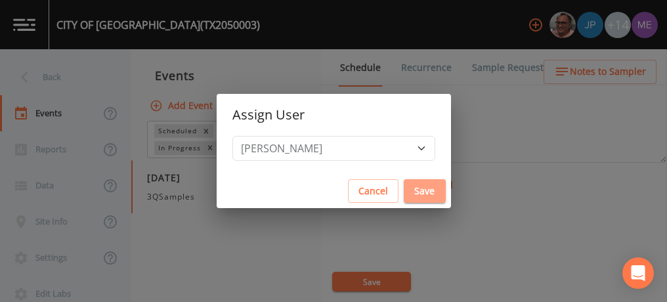
click at [404, 187] on button "Save" at bounding box center [425, 191] width 42 height 24
select select
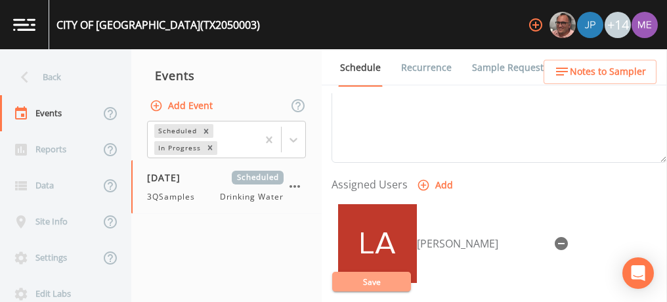
click at [374, 278] on button "Save" at bounding box center [371, 282] width 79 height 20
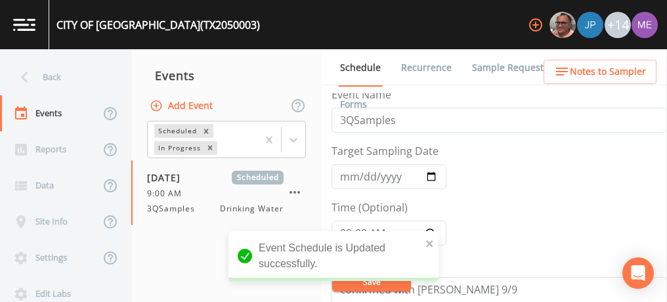
scroll to position [0, 0]
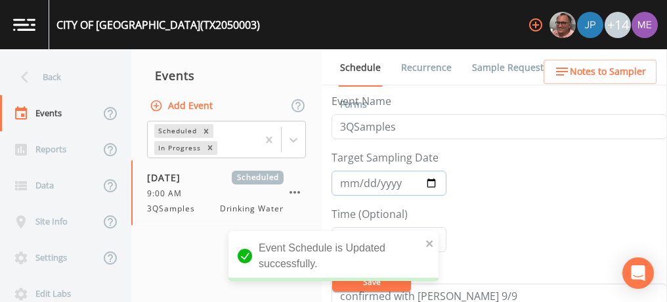
click at [343, 183] on input "[DATE]" at bounding box center [389, 183] width 115 height 25
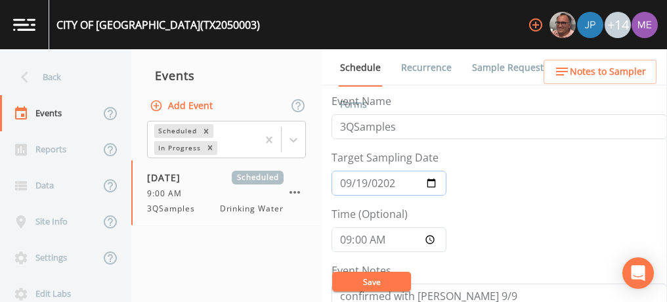
type input "[DATE]"
click at [374, 281] on button "Save" at bounding box center [371, 282] width 79 height 20
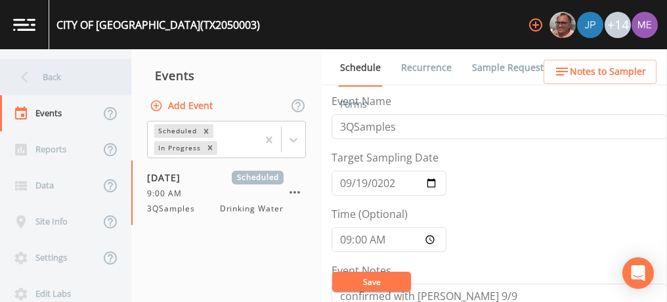
click at [47, 73] on div "Back" at bounding box center [59, 77] width 118 height 36
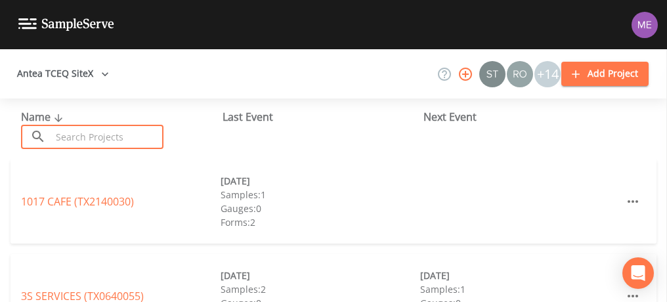
click at [134, 137] on input "text" at bounding box center [107, 137] width 112 height 24
click at [125, 132] on input "text" at bounding box center [107, 137] width 112 height 24
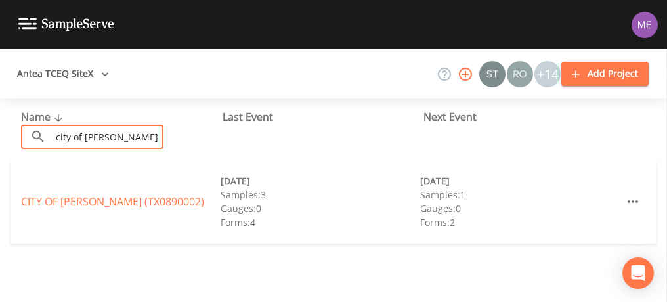
type input "city of [PERSON_NAME]"
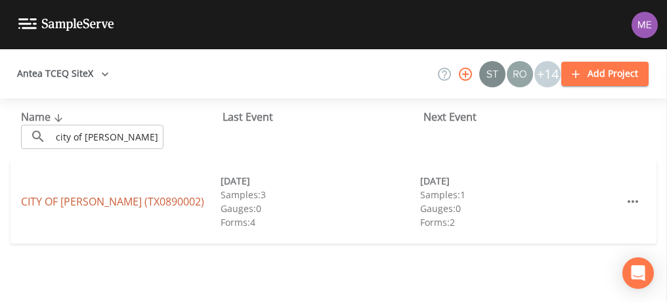
click at [51, 201] on link "[GEOGRAPHIC_DATA][PERSON_NAME] (TX0890002)" at bounding box center [112, 201] width 183 height 14
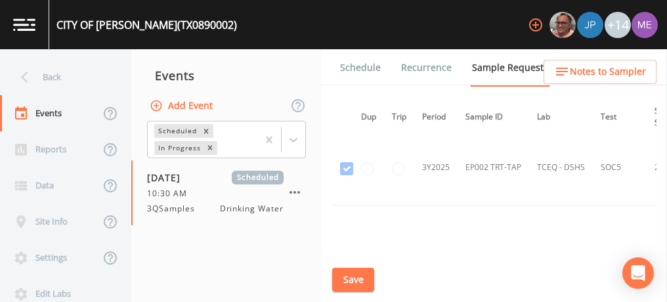
scroll to position [3032, 9]
click at [373, 70] on link "Schedule" at bounding box center [360, 67] width 45 height 37
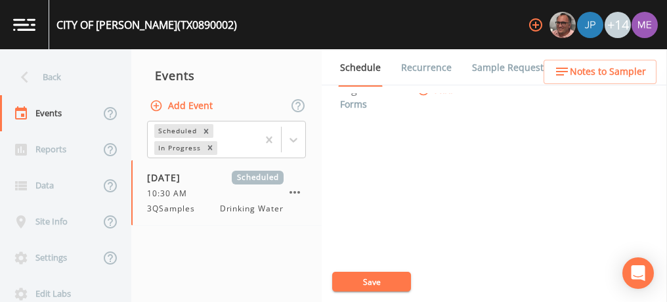
scroll to position [582, 0]
click at [295, 194] on icon "button" at bounding box center [295, 192] width 16 height 16
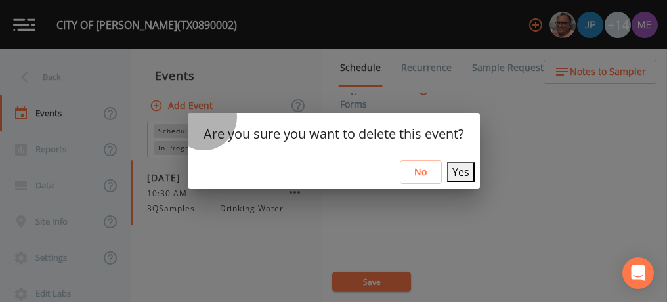
click at [450, 165] on button "Yes" at bounding box center [461, 172] width 28 height 20
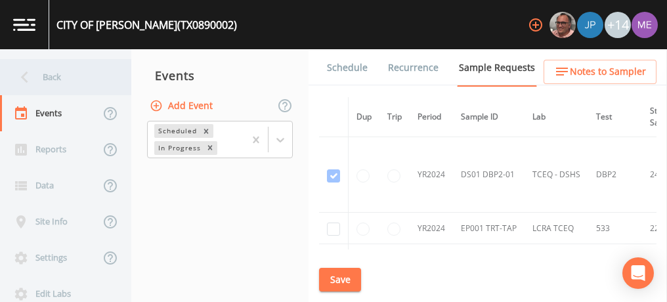
click at [56, 81] on div "Back" at bounding box center [59, 77] width 118 height 36
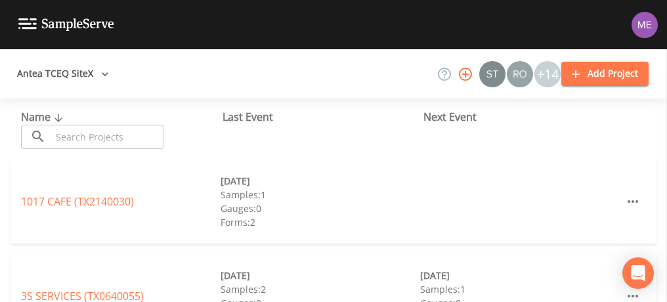
click at [54, 134] on input "text" at bounding box center [107, 137] width 112 height 24
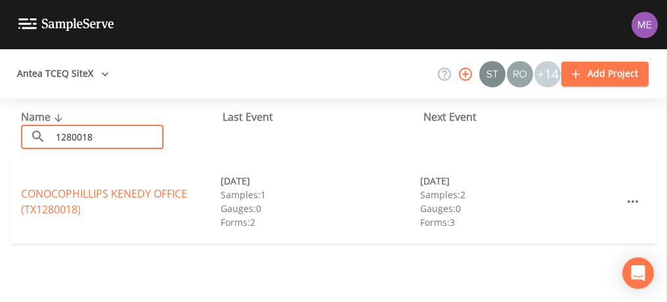
type input "1280018"
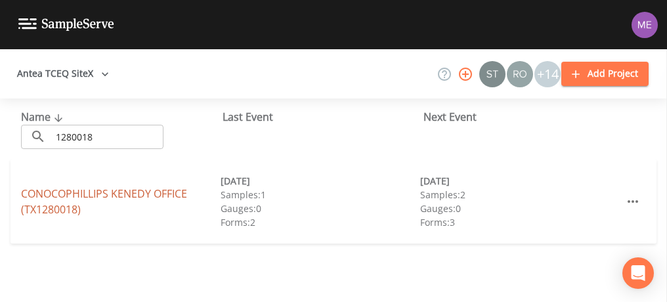
click at [140, 191] on link "CONOCOPHILLIPS KENEDY OFFICE (TX1280018)" at bounding box center [104, 201] width 166 height 30
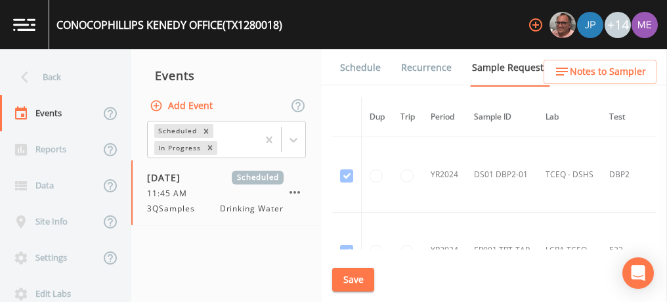
click at [356, 63] on link "Schedule" at bounding box center [360, 67] width 45 height 37
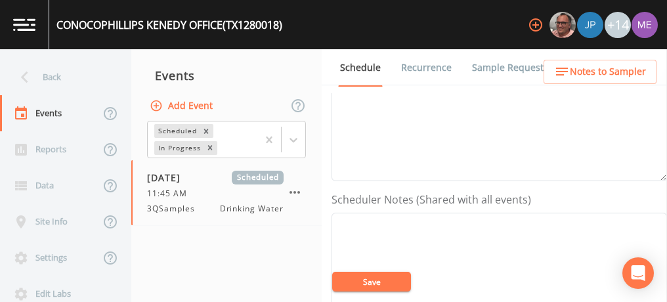
scroll to position [281, 0]
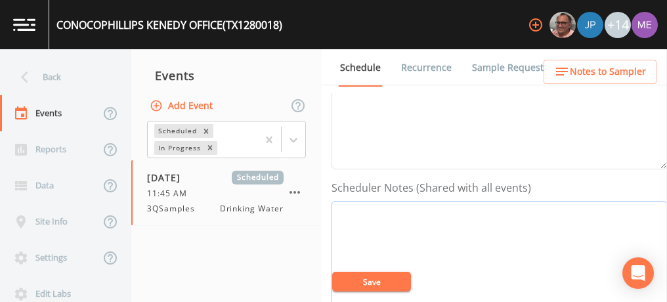
click at [407, 225] on textarea "Event Notes" at bounding box center [499, 284] width 335 height 167
paste textarea "BUS - Business [PHONE_NUMBER]"
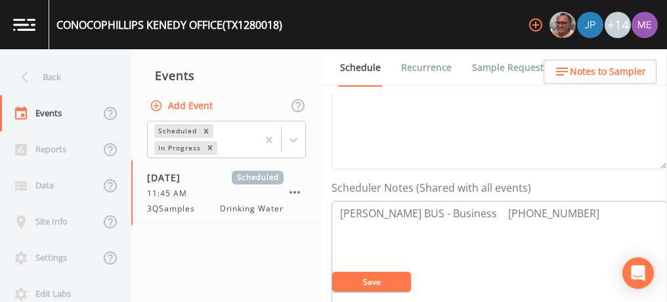
type textarea "[PERSON_NAME] BUS - Business [PHONE_NUMBER]"
click at [377, 278] on button "Save" at bounding box center [371, 282] width 79 height 20
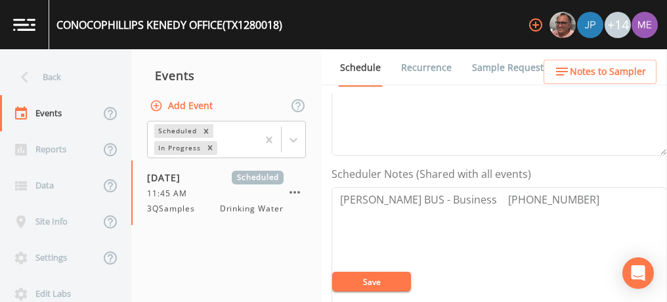
scroll to position [287, 0]
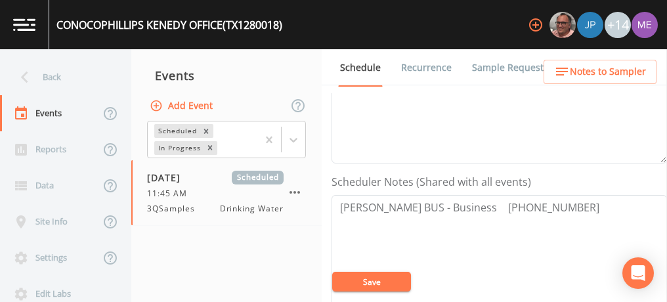
click at [486, 67] on link "Sample Requests" at bounding box center [510, 67] width 80 height 37
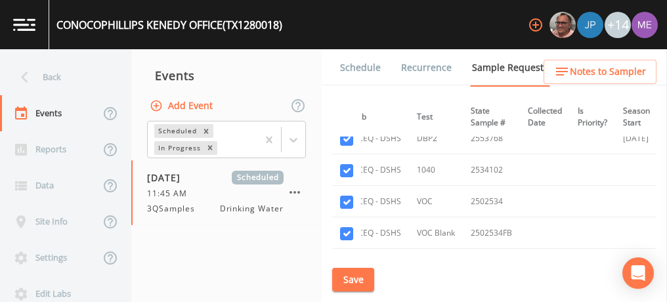
scroll to position [1157, 192]
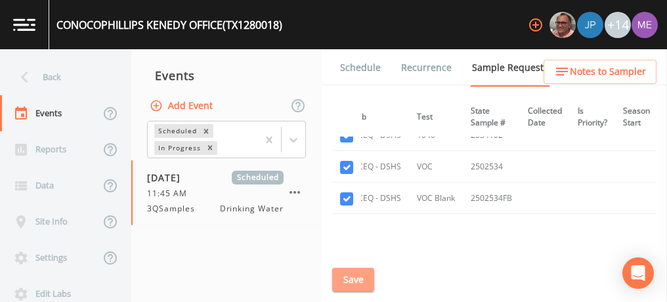
click at [341, 286] on button "Save" at bounding box center [353, 280] width 42 height 24
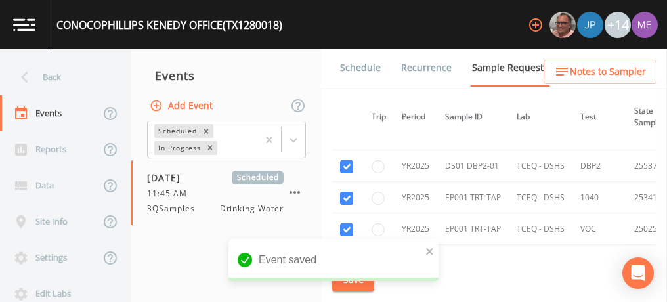
scroll to position [1092, 29]
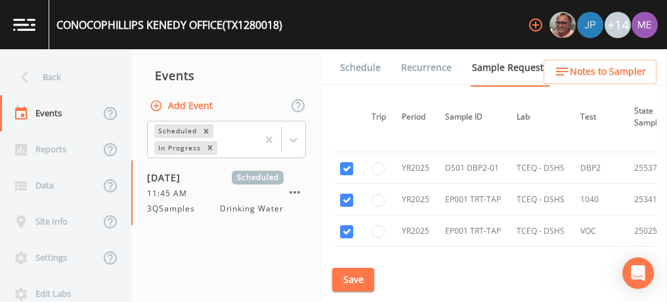
click at [366, 64] on link "Schedule" at bounding box center [360, 67] width 45 height 37
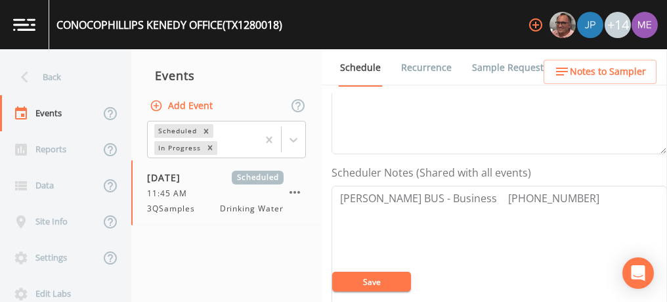
scroll to position [297, 0]
drag, startPoint x: 341, startPoint y: 196, endPoint x: 563, endPoint y: 189, distance: 222.7
click at [563, 189] on textarea "[PERSON_NAME] BUS - Business [PHONE_NUMBER]" at bounding box center [499, 268] width 335 height 167
click at [602, 191] on textarea "[PERSON_NAME] BUS - Business [PHONE_NUMBER]" at bounding box center [499, 268] width 335 height 167
drag, startPoint x: 341, startPoint y: 196, endPoint x: 492, endPoint y: 232, distance: 155.9
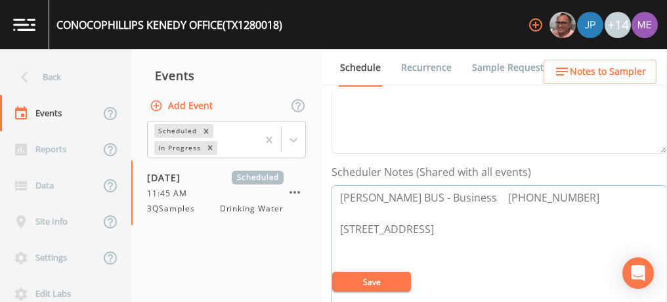
click at [492, 232] on textarea "[PERSON_NAME] BUS - Business [PHONE_NUMBER] [STREET_ADDRESS]" at bounding box center [499, 268] width 335 height 167
type textarea "[PERSON_NAME] BUS - Business [PHONE_NUMBER] [STREET_ADDRESS]"
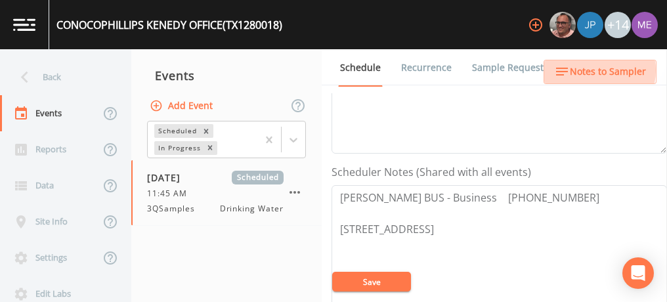
click at [591, 70] on span "Notes to Sampler" at bounding box center [608, 72] width 76 height 16
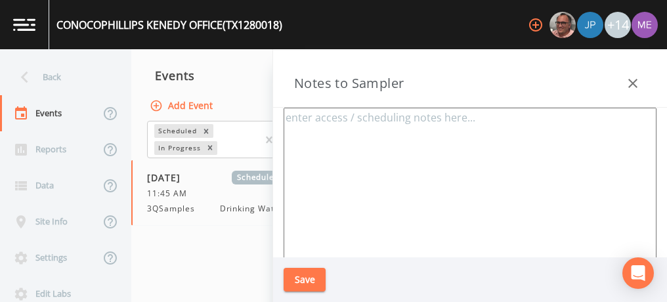
click at [410, 136] on textarea at bounding box center [470, 267] width 373 height 319
paste textarea "[PERSON_NAME] BUS - Business [PHONE_NUMBER] [STREET_ADDRESS]"
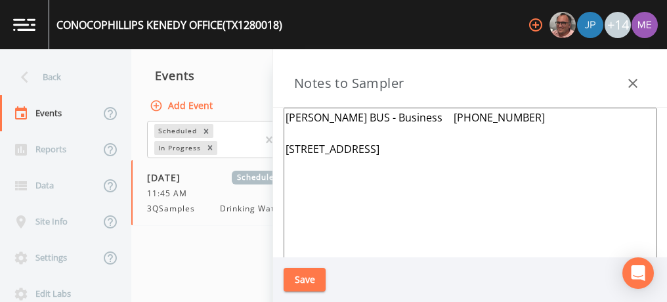
type textarea "[PERSON_NAME] BUS - Business [PHONE_NUMBER] [STREET_ADDRESS]"
click at [307, 278] on button "Save" at bounding box center [305, 280] width 42 height 24
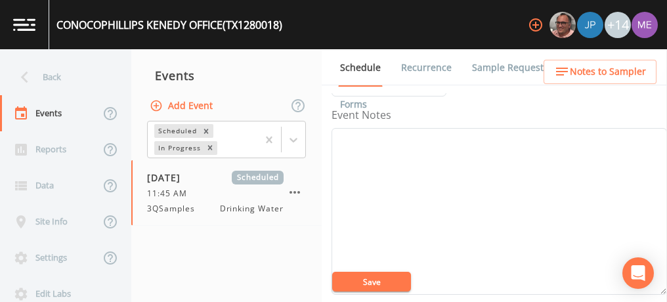
scroll to position [144, 0]
click at [472, 182] on textarea "Event Notes" at bounding box center [499, 222] width 335 height 167
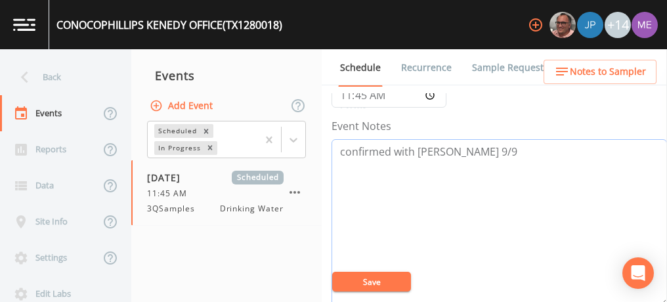
scroll to position [22, 0]
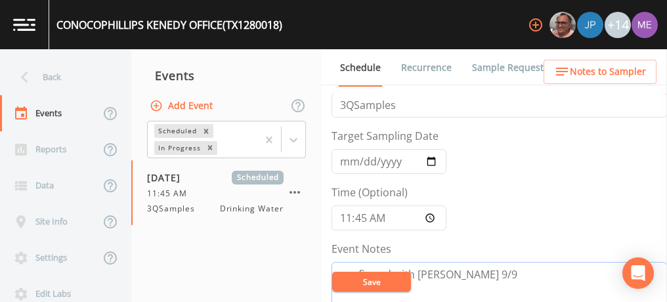
type textarea "confirmed with [PERSON_NAME] 9/9"
click at [366, 216] on input "11:45:00" at bounding box center [389, 217] width 115 height 25
type input "11:30"
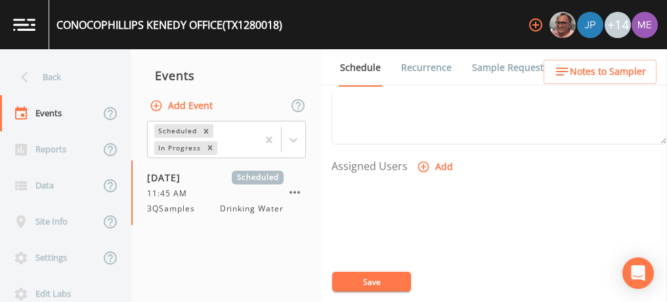
scroll to position [505, 0]
click at [424, 160] on icon "button" at bounding box center [423, 165] width 13 height 13
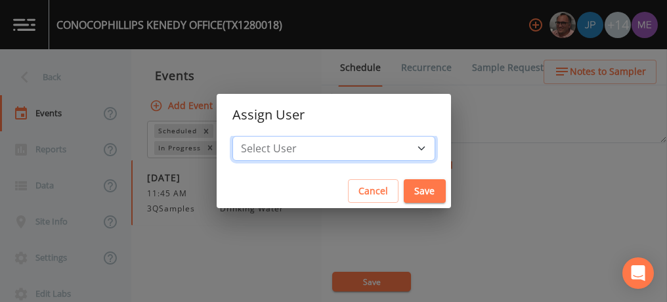
click at [400, 147] on select "Select User [PERSON_NAME] [PERSON_NAME] [PERSON_NAME] [PERSON_NAME] [PERSON_NAM…" at bounding box center [333, 148] width 203 height 25
select select "0c4ac92a-2052-4971-af99-d49bdd27a7b1"
click at [252, 136] on select "Select User [PERSON_NAME] [PERSON_NAME] [PERSON_NAME] [PERSON_NAME] [PERSON_NAM…" at bounding box center [333, 148] width 203 height 25
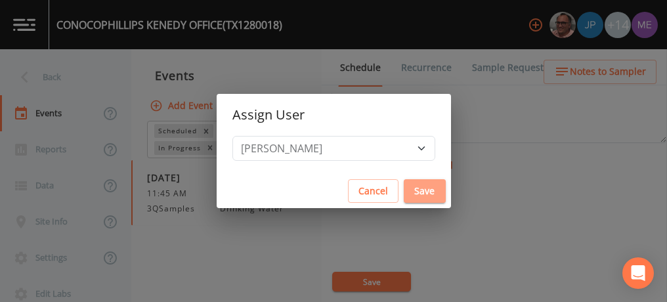
click at [404, 193] on button "Save" at bounding box center [425, 191] width 42 height 24
select select
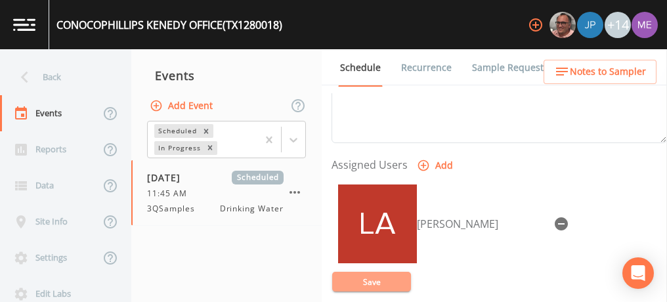
click at [366, 282] on button "Save" at bounding box center [371, 282] width 79 height 20
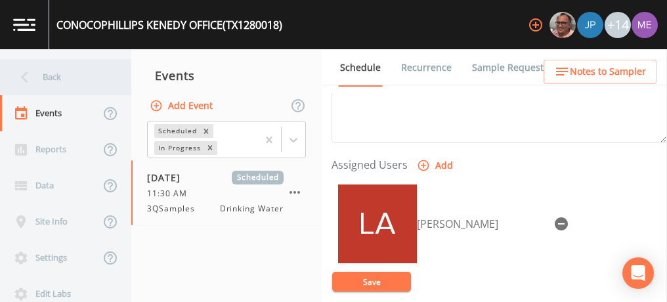
click at [48, 74] on div "Back" at bounding box center [59, 77] width 118 height 36
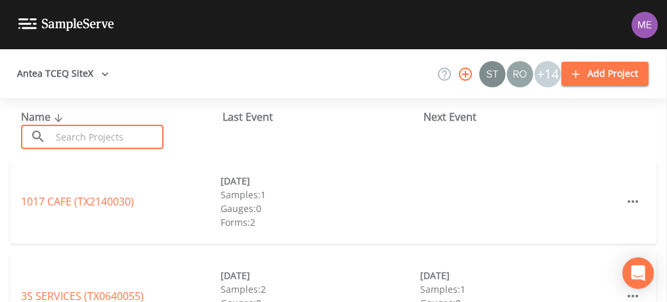
click at [83, 136] on input "text" at bounding box center [107, 137] width 112 height 24
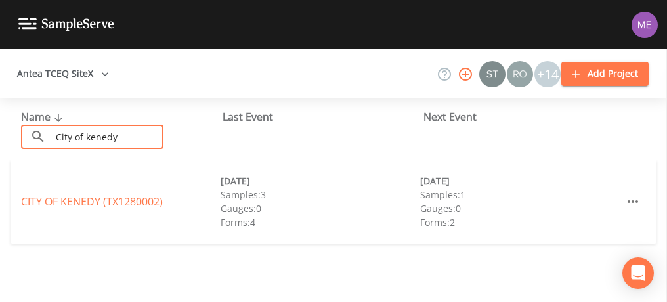
type input "City of kenedy"
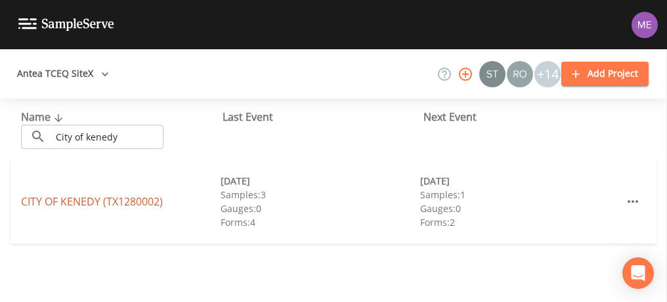
click at [56, 207] on link "CITY OF KENEDY (TX1280002)" at bounding box center [92, 201] width 142 height 14
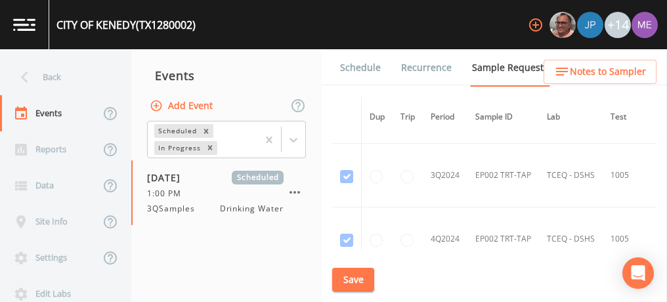
scroll to position [502, 0]
click at [370, 66] on link "Schedule" at bounding box center [360, 67] width 45 height 37
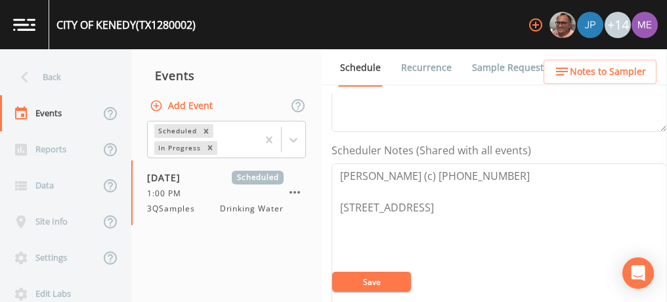
scroll to position [324, 0]
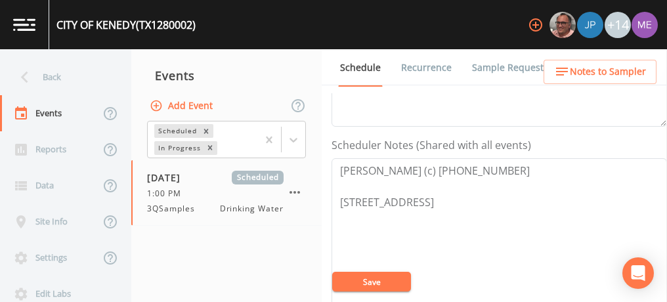
click at [475, 68] on link "Sample Requests" at bounding box center [510, 67] width 80 height 37
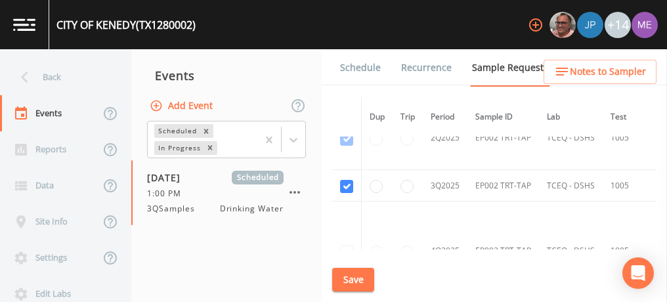
scroll to position [1127, 0]
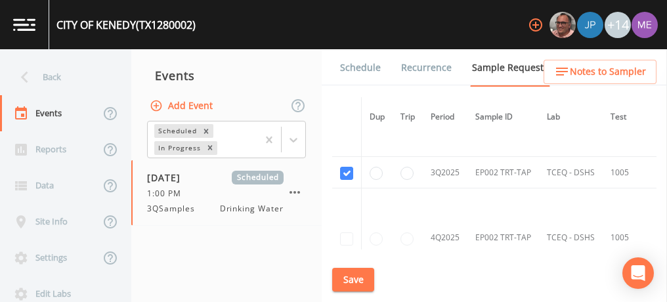
click at [349, 70] on link "Schedule" at bounding box center [360, 67] width 45 height 37
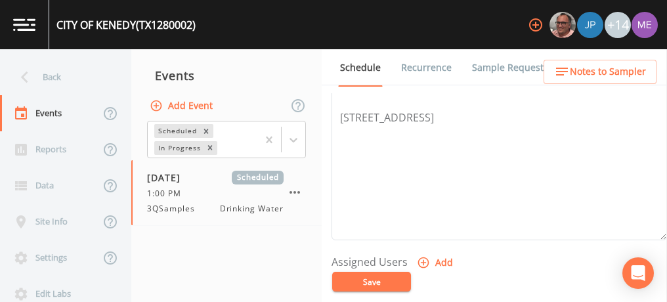
scroll to position [408, 0]
click at [421, 261] on icon "button" at bounding box center [423, 263] width 11 height 11
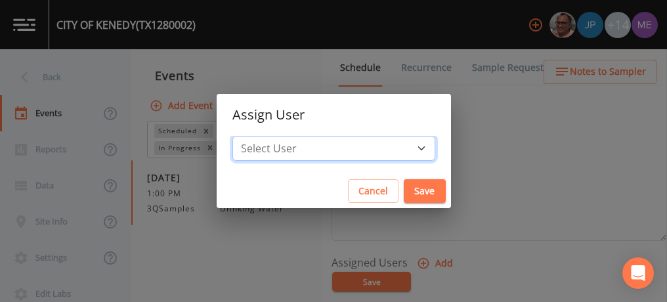
click at [400, 150] on select "Select User [PERSON_NAME] [PERSON_NAME] [PERSON_NAME] [PERSON_NAME] [PERSON_NAM…" at bounding box center [333, 148] width 203 height 25
select select "0c4ac92a-2052-4971-af99-d49bdd27a7b1"
click at [252, 136] on select "Select User [PERSON_NAME] [PERSON_NAME] [PERSON_NAME] [PERSON_NAME] [PERSON_NAM…" at bounding box center [333, 148] width 203 height 25
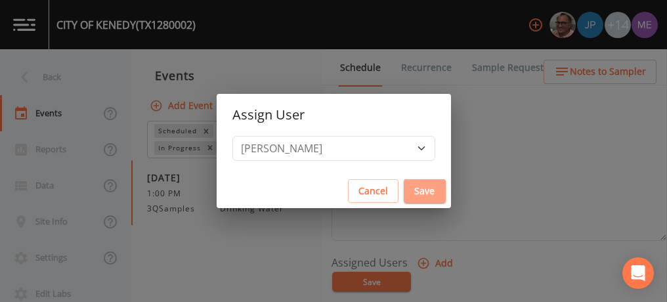
click at [404, 191] on button "Save" at bounding box center [425, 191] width 42 height 24
select select
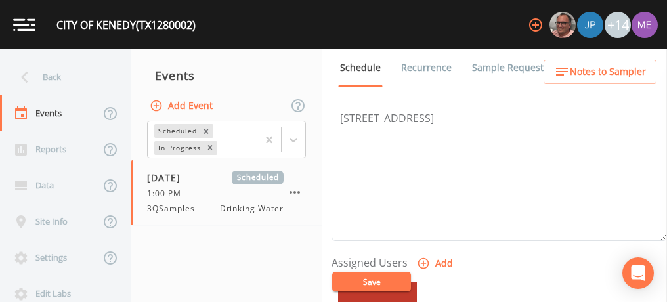
click at [605, 70] on span "Notes to Sampler" at bounding box center [608, 72] width 76 height 16
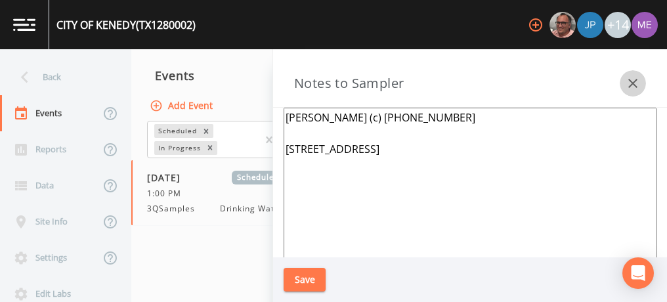
click at [634, 81] on icon "button" at bounding box center [633, 83] width 16 height 16
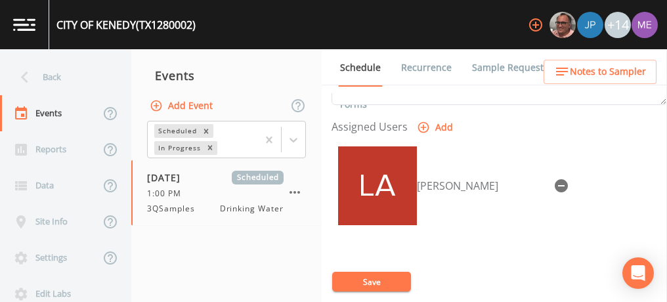
scroll to position [549, 0]
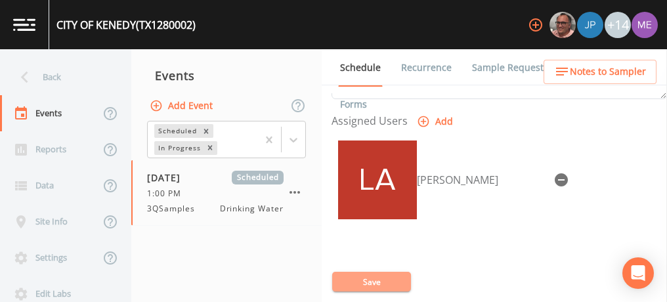
click at [353, 278] on button "Save" at bounding box center [371, 282] width 79 height 20
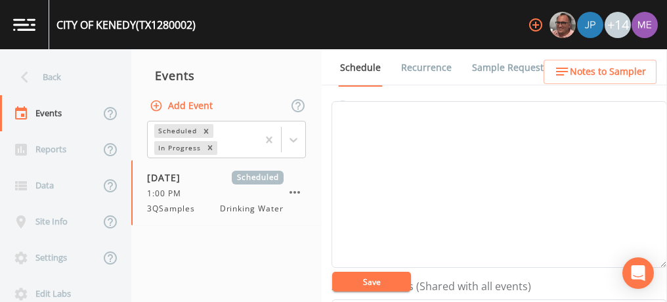
scroll to position [103, 0]
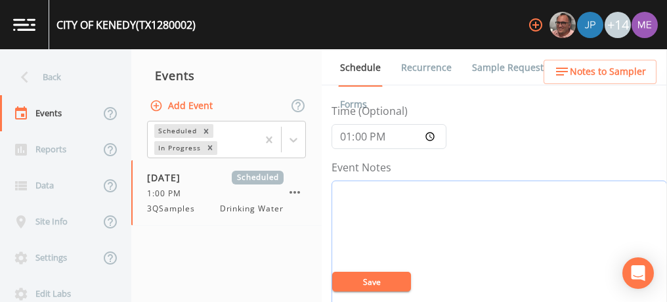
click at [446, 193] on textarea "Event Notes" at bounding box center [499, 264] width 335 height 167
type textarea "confirmed with [PERSON_NAME] 9/9"
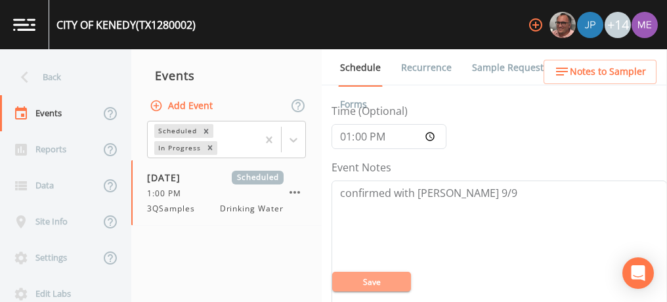
click at [392, 278] on button "Save" at bounding box center [371, 282] width 79 height 20
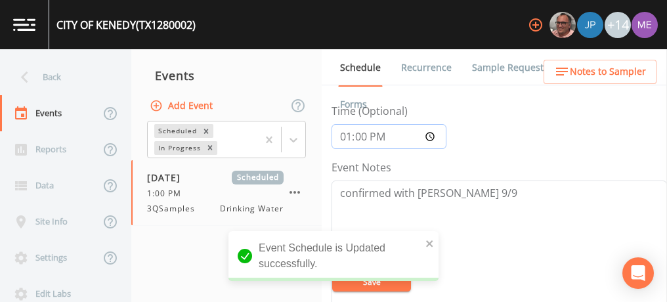
click at [344, 135] on input "13:00:00" at bounding box center [389, 136] width 115 height 25
type input "12:30"
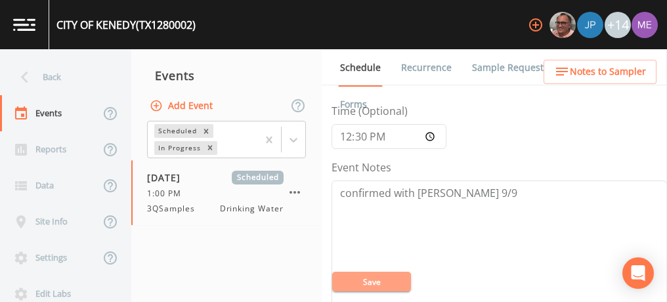
click at [374, 285] on button "Save" at bounding box center [371, 282] width 79 height 20
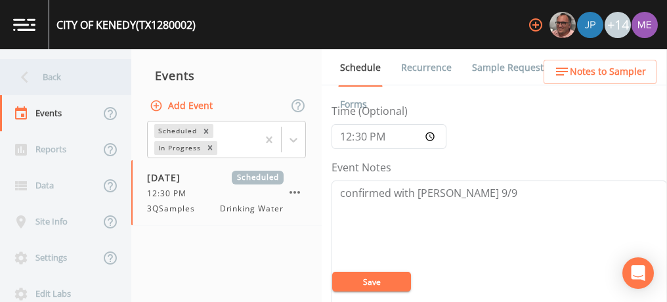
click at [59, 80] on div "Back" at bounding box center [59, 77] width 118 height 36
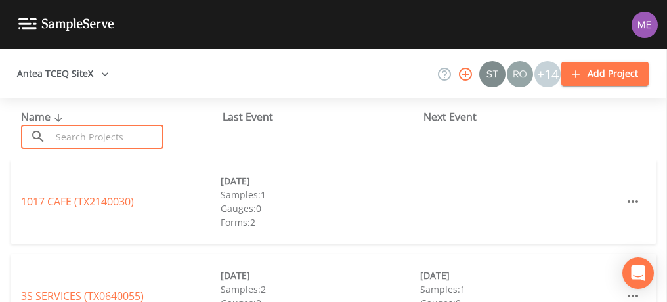
click at [68, 131] on input "text" at bounding box center [107, 137] width 112 height 24
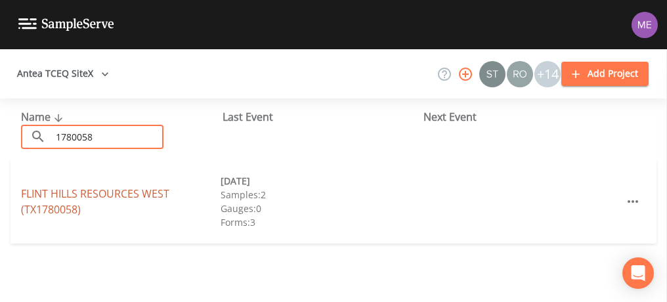
type input "1780058"
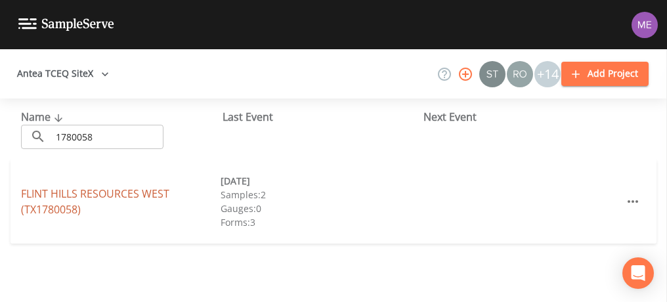
click at [85, 192] on link "[GEOGRAPHIC_DATA] (TX1780058)" at bounding box center [95, 201] width 148 height 30
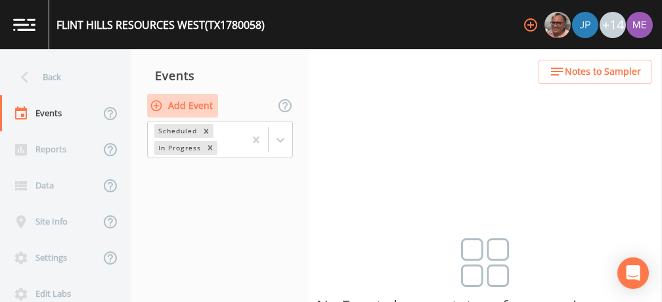
click at [198, 104] on button "Add Event" at bounding box center [182, 106] width 71 height 24
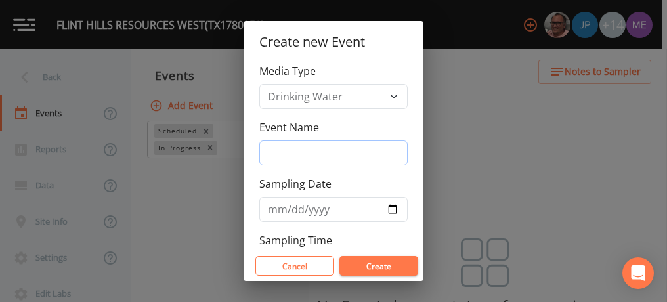
click at [276, 152] on input "Event Name" at bounding box center [333, 152] width 148 height 25
type input "3QSamples"
click at [275, 207] on input "Sampling Date" at bounding box center [333, 209] width 148 height 25
type input "[DATE]"
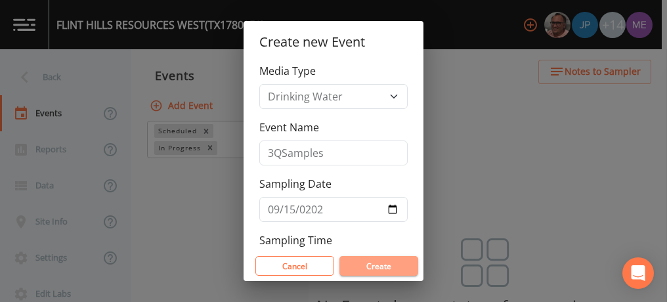
click at [368, 263] on button "Create" at bounding box center [378, 266] width 79 height 20
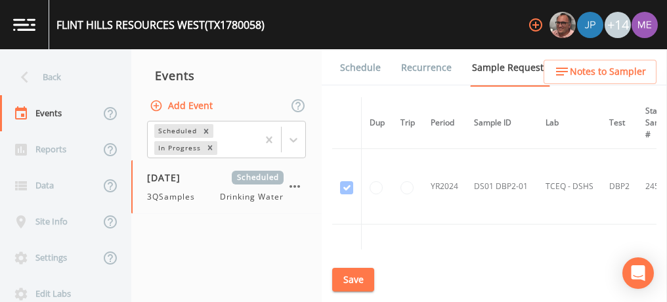
click at [357, 70] on link "Schedule" at bounding box center [360, 67] width 45 height 37
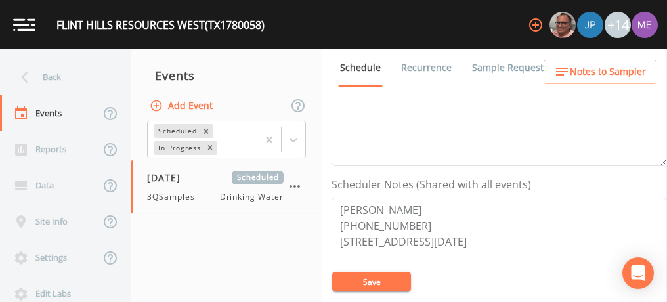
scroll to position [287, 0]
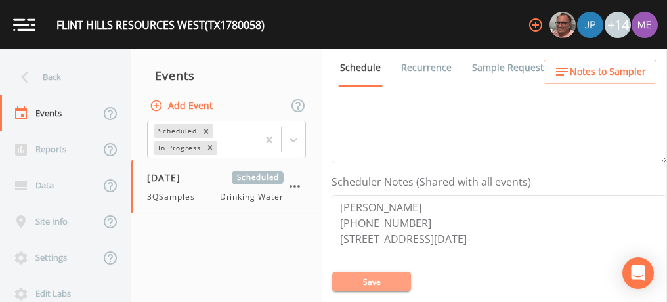
click at [379, 280] on button "Save" at bounding box center [371, 282] width 79 height 20
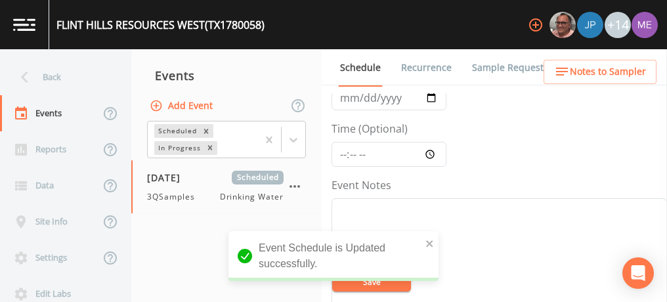
scroll to position [69, 0]
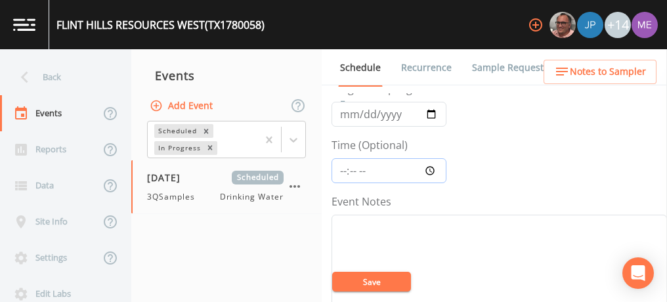
click at [342, 169] on input "Time (Optional)" at bounding box center [389, 170] width 115 height 25
type input "14:00"
click at [365, 281] on button "Save" at bounding box center [371, 282] width 79 height 20
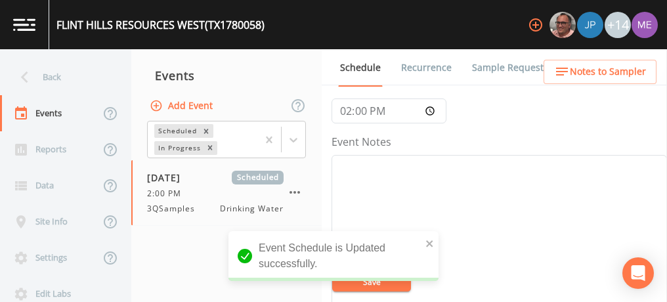
scroll to position [133, 0]
click at [486, 70] on link "Sample Requests" at bounding box center [510, 67] width 80 height 37
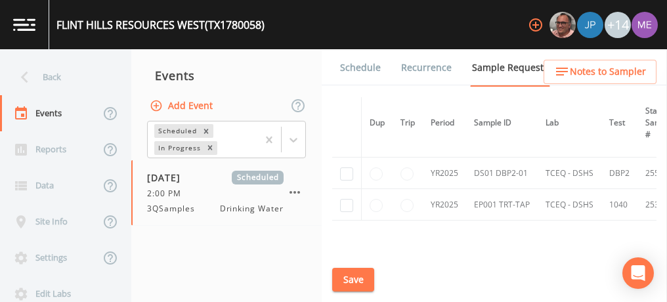
scroll to position [149, 0]
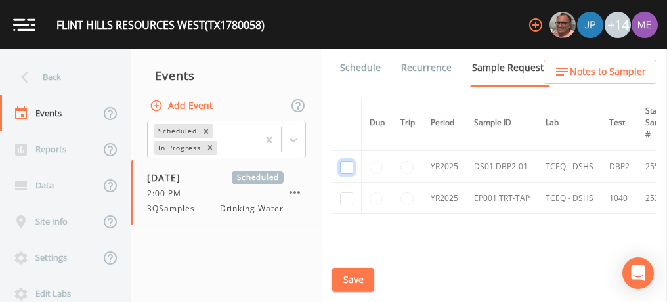
click at [345, 164] on input "checkbox" at bounding box center [346, 167] width 13 height 13
checkbox input "true"
click at [347, 198] on input "checkbox" at bounding box center [346, 198] width 13 height 13
checkbox input "true"
click at [343, 62] on link "Schedule" at bounding box center [360, 67] width 45 height 37
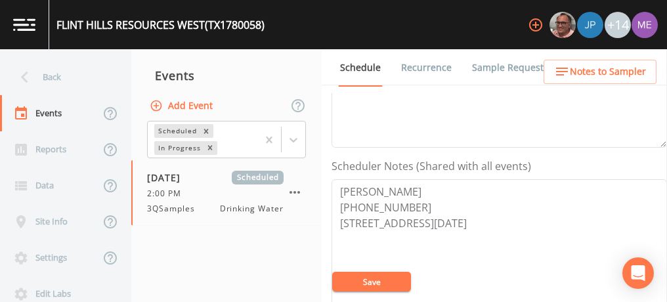
scroll to position [303, 0]
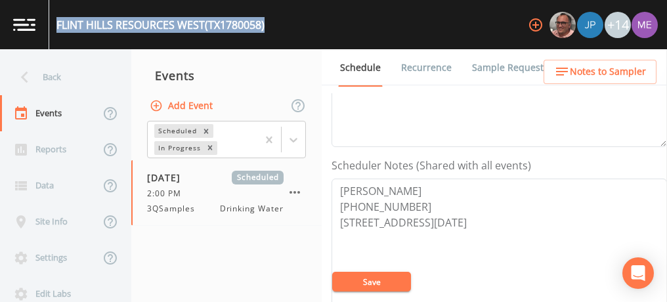
drag, startPoint x: 56, startPoint y: 22, endPoint x: 274, endPoint y: 27, distance: 217.3
click at [274, 27] on div "[GEOGRAPHIC_DATA] (TX1780058) +14" at bounding box center [333, 24] width 667 height 49
copy div "[GEOGRAPHIC_DATA] (TX1780058)"
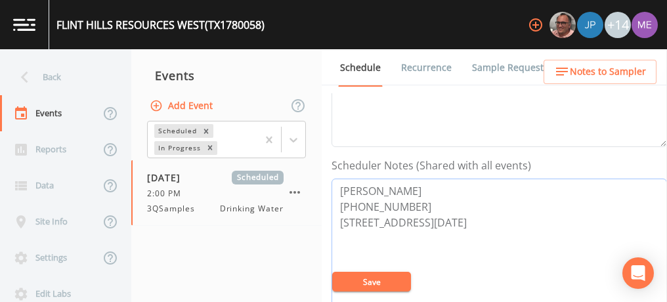
drag, startPoint x: 340, startPoint y: 188, endPoint x: 405, endPoint y: 201, distance: 66.3
click at [405, 201] on textarea "[PERSON_NAME] [PHONE_NUMBER] [STREET_ADDRESS][DATE]" at bounding box center [499, 262] width 335 height 167
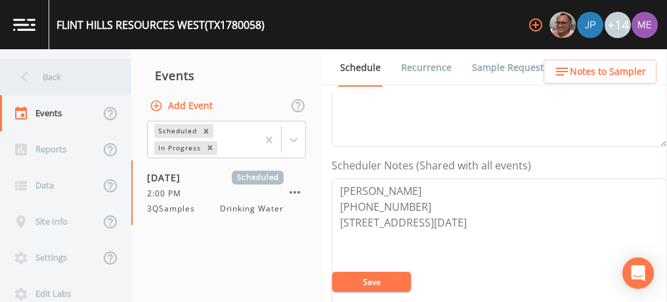
click at [47, 73] on div "Back" at bounding box center [59, 77] width 118 height 36
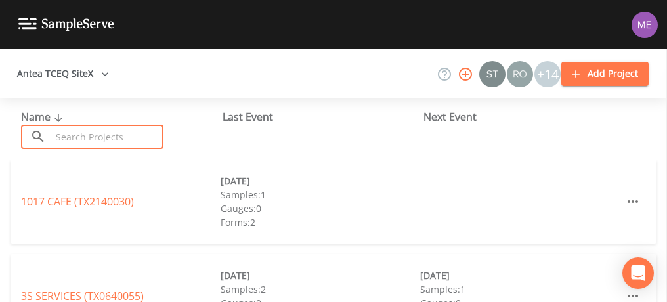
click at [71, 141] on input "text" at bounding box center [107, 137] width 112 height 24
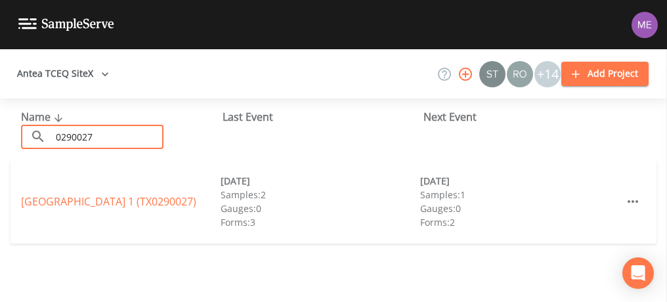
type input "0290027"
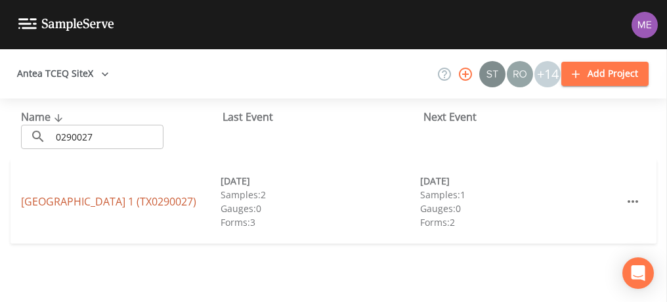
click at [55, 194] on link "[GEOGRAPHIC_DATA] 1 (TX0290027)" at bounding box center [108, 201] width 175 height 14
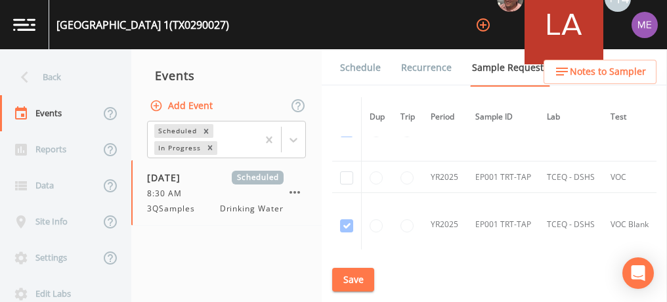
scroll to position [620, 0]
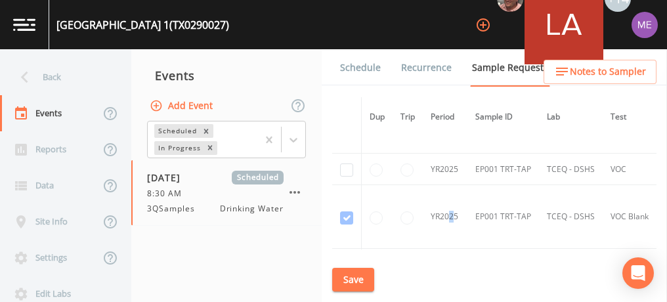
drag, startPoint x: 545, startPoint y: 188, endPoint x: 452, endPoint y: 195, distance: 93.5
click at [452, 195] on td "YR2025" at bounding box center [445, 217] width 45 height 64
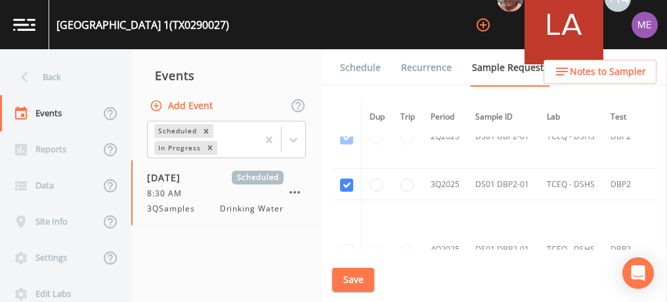
scroll to position [1178, 0]
click at [376, 66] on link "Schedule" at bounding box center [360, 67] width 45 height 37
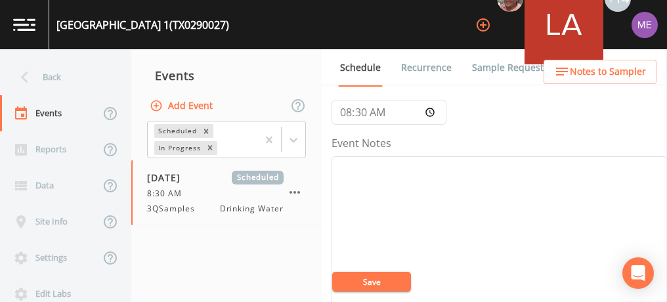
scroll to position [129, 0]
click at [530, 142] on div "Event Notes" at bounding box center [499, 227] width 335 height 188
click at [553, 155] on textarea "Event Notes" at bounding box center [499, 213] width 335 height 167
type textarea "confirmed with chip 9/9"
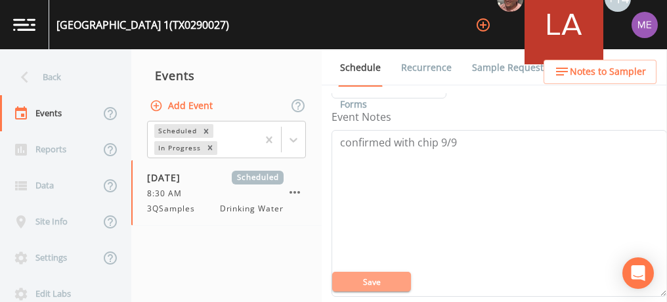
click at [391, 284] on button "Save" at bounding box center [371, 282] width 79 height 20
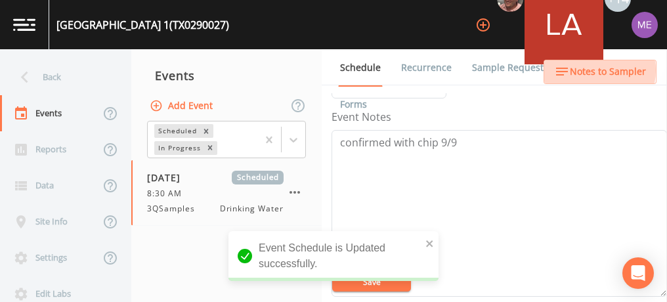
click at [590, 70] on span "Notes to Sampler" at bounding box center [608, 72] width 76 height 16
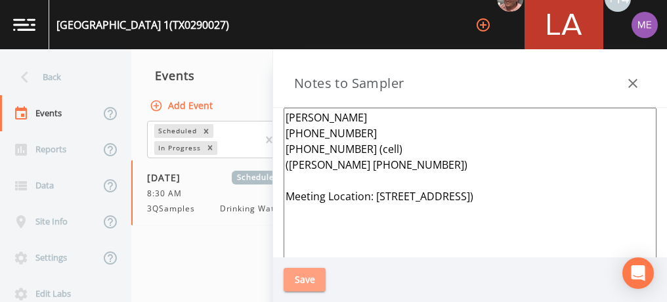
click at [314, 277] on button "Save" at bounding box center [305, 280] width 42 height 24
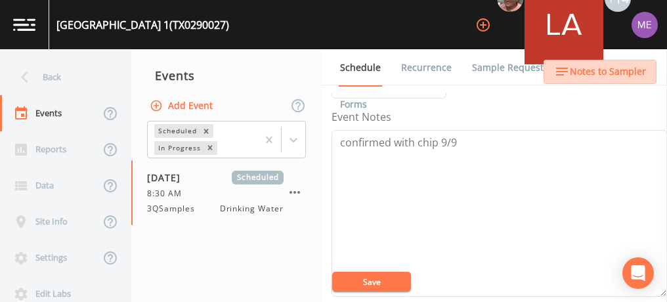
click at [603, 75] on span "Notes to Sampler" at bounding box center [608, 72] width 76 height 16
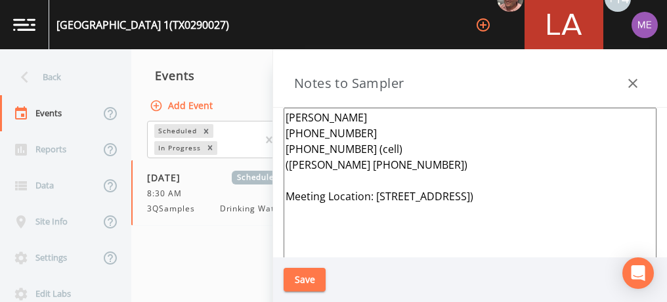
click at [628, 83] on icon "button" at bounding box center [633, 83] width 16 height 16
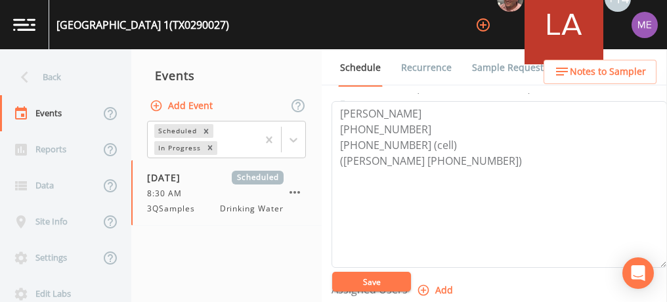
scroll to position [510, 0]
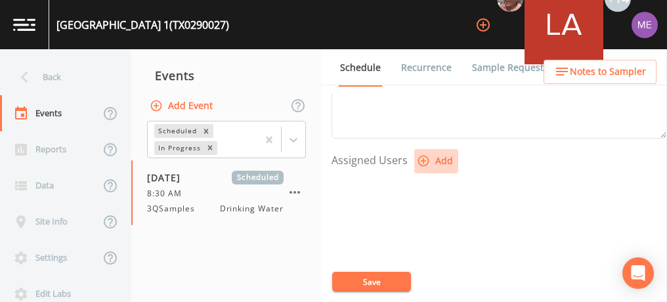
click at [422, 154] on icon "button" at bounding box center [423, 160] width 13 height 13
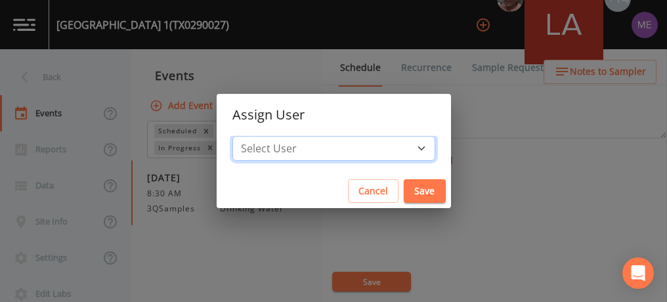
click at [401, 148] on select "Select User [PERSON_NAME] [PERSON_NAME] [PERSON_NAME] [PERSON_NAME] [PERSON_NAM…" at bounding box center [333, 148] width 203 height 25
select select "0c4ac92a-2052-4971-af99-d49bdd27a7b1"
click at [252, 136] on select "Select User [PERSON_NAME] [PERSON_NAME] [PERSON_NAME] [PERSON_NAME] [PERSON_NAM…" at bounding box center [333, 148] width 203 height 25
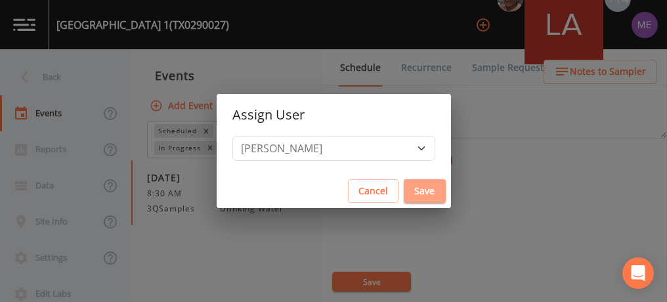
click at [404, 188] on button "Save" at bounding box center [425, 191] width 42 height 24
select select
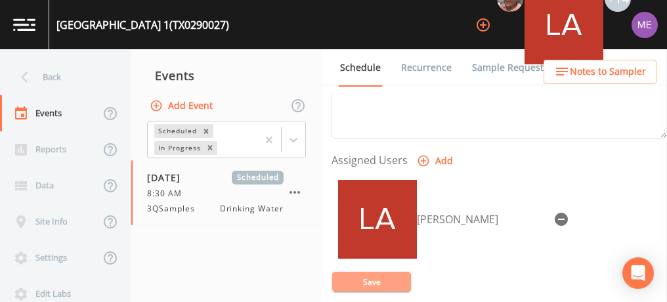
click at [362, 288] on button "Save" at bounding box center [371, 282] width 79 height 20
click at [366, 285] on button "Save" at bounding box center [371, 282] width 79 height 20
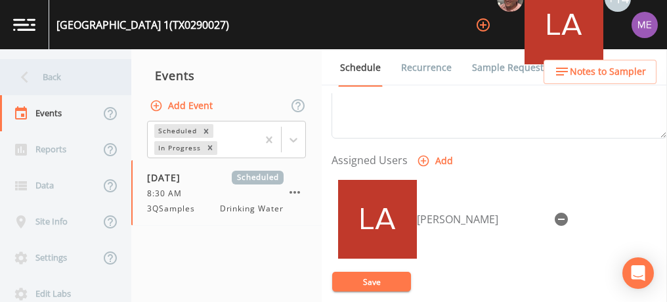
click at [47, 82] on div "Back" at bounding box center [59, 77] width 118 height 36
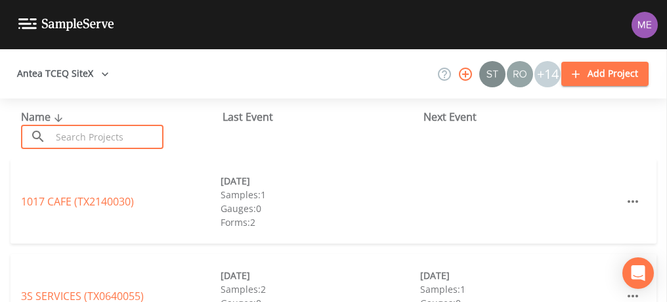
click at [72, 136] on input "text" at bounding box center [107, 137] width 112 height 24
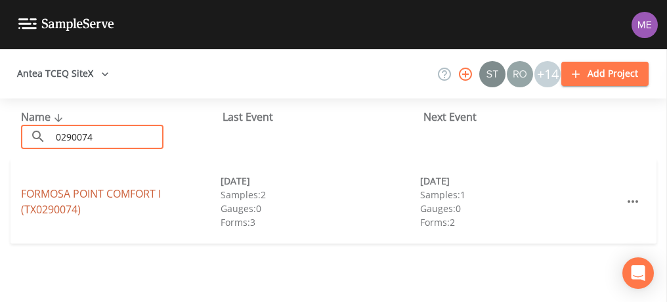
type input "0290074"
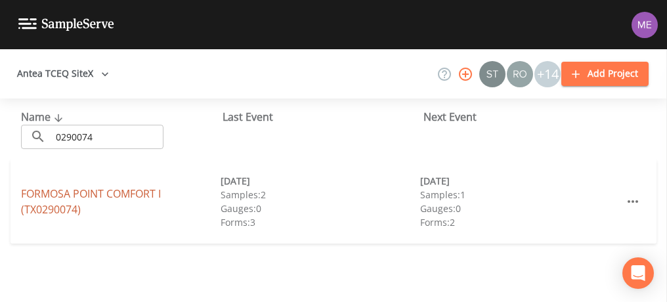
click at [62, 190] on link "FORMOSA POINT COMFORT I (TX0290074)" at bounding box center [91, 201] width 140 height 30
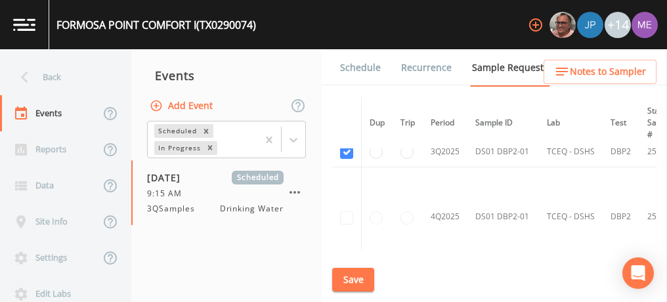
scroll to position [494, 0]
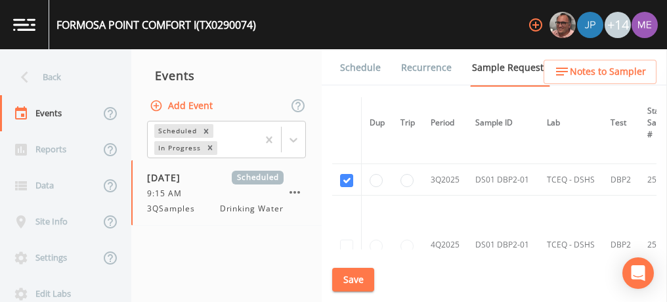
click at [371, 70] on link "Schedule" at bounding box center [360, 67] width 45 height 37
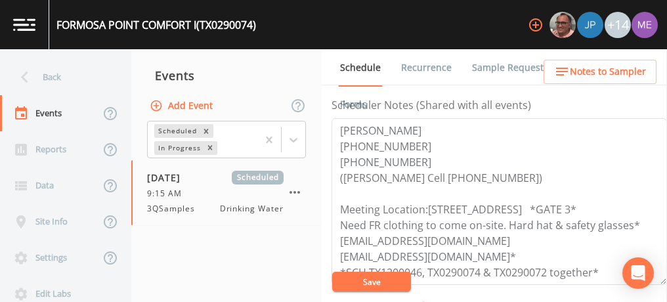
scroll to position [363, 0]
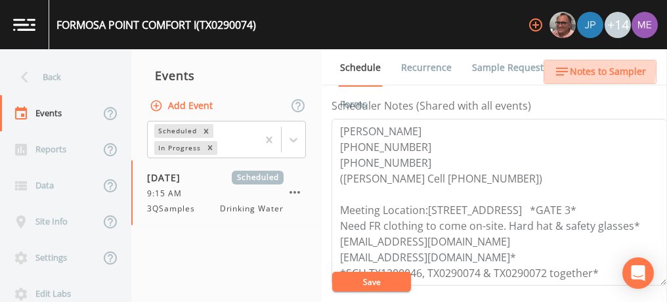
click at [591, 70] on span "Notes to Sampler" at bounding box center [608, 72] width 76 height 16
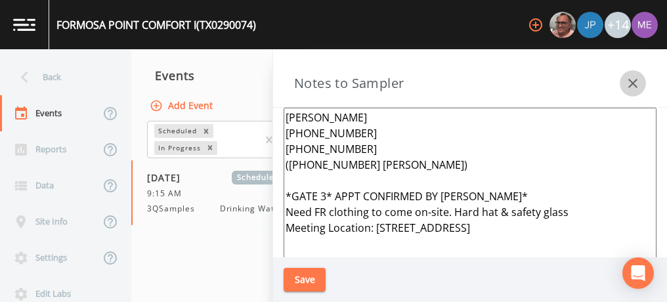
click at [633, 83] on icon "button" at bounding box center [632, 83] width 9 height 9
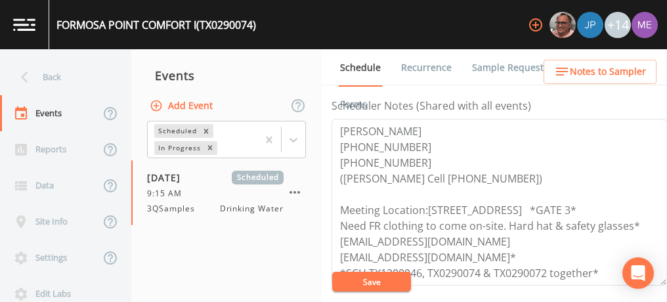
click at [484, 63] on link "Sample Requests" at bounding box center [510, 67] width 80 height 37
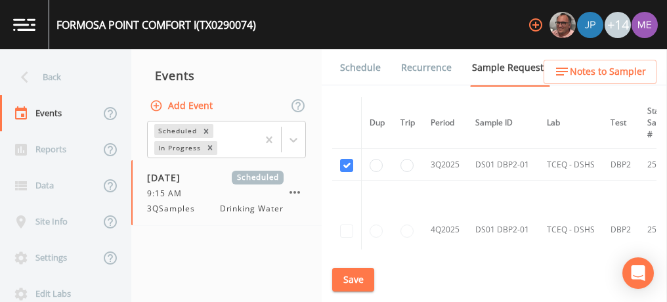
scroll to position [510, 0]
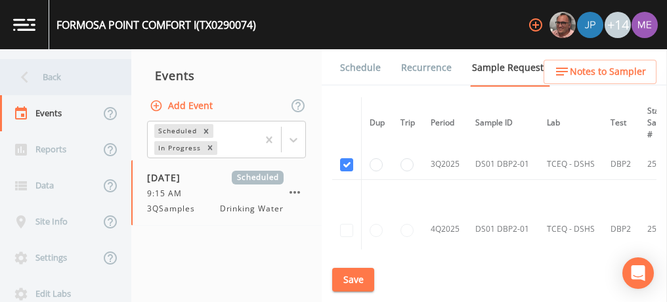
click at [45, 72] on div "Back" at bounding box center [59, 77] width 118 height 36
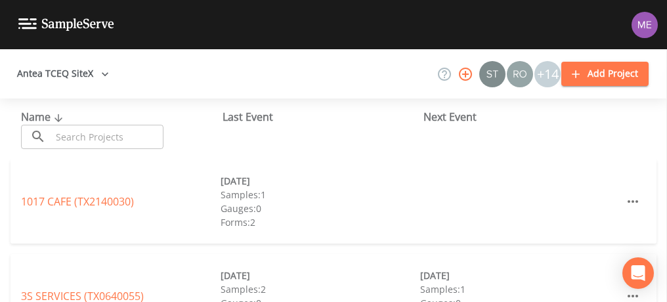
click at [95, 140] on input "text" at bounding box center [107, 137] width 112 height 24
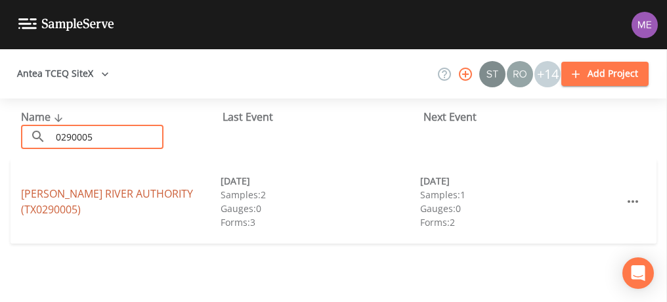
type input "0290005"
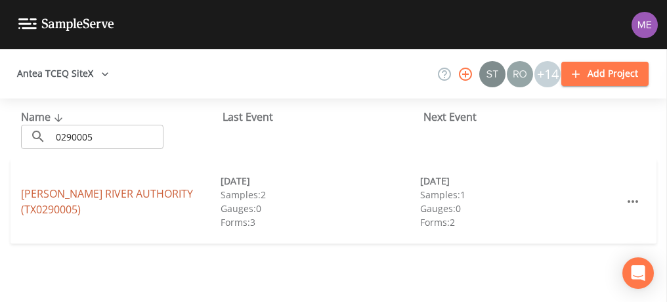
click at [58, 194] on link "[PERSON_NAME] RIVER AUTHORITY (TX0290005)" at bounding box center [107, 201] width 172 height 30
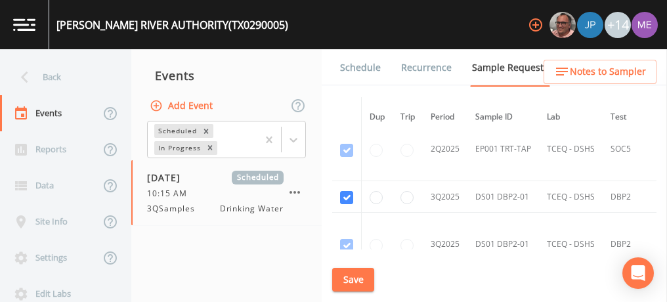
scroll to position [1674, 0]
click at [363, 63] on link "Schedule" at bounding box center [360, 67] width 45 height 37
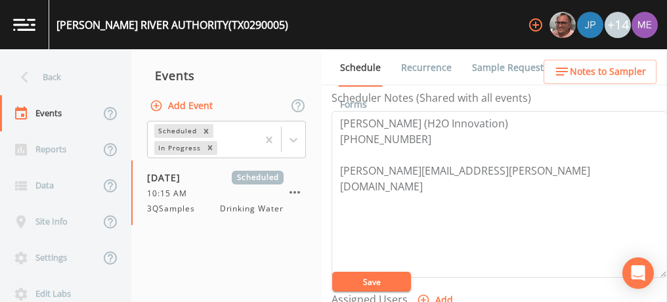
scroll to position [370, 0]
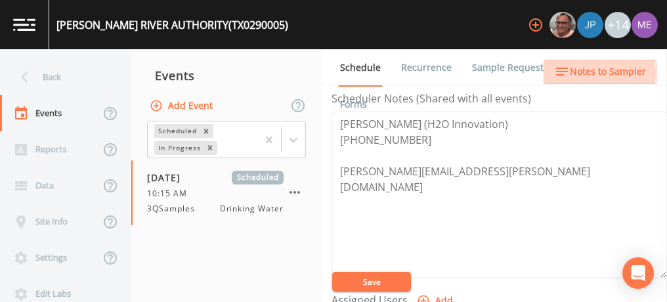
click at [592, 73] on span "Notes to Sampler" at bounding box center [608, 72] width 76 height 16
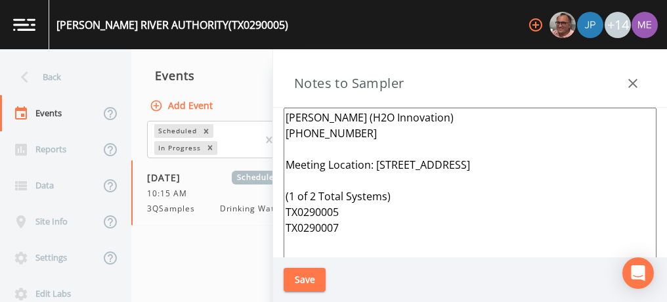
drag, startPoint x: 286, startPoint y: 195, endPoint x: 351, endPoint y: 228, distance: 72.8
click at [351, 228] on textarea "[PERSON_NAME] (H2O Innovation) [PHONE_NUMBER] Meeting Location: [STREET_ADDRESS…" at bounding box center [470, 267] width 373 height 319
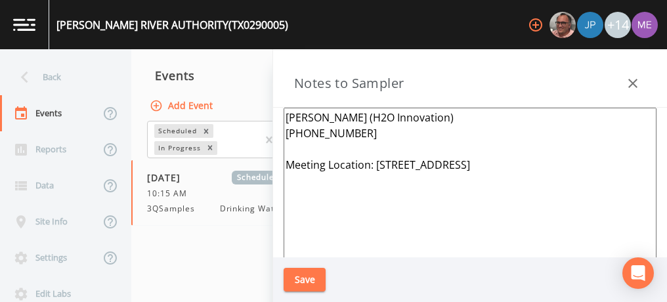
type textarea "[PERSON_NAME] (H2O Innovation) [PHONE_NUMBER] Meeting Location: [STREET_ADDRESS]"
click at [318, 278] on button "Save" at bounding box center [305, 280] width 42 height 24
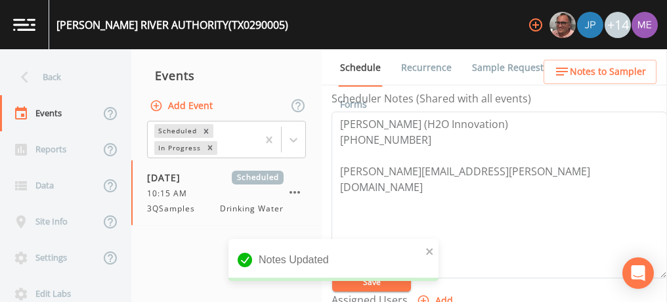
click at [613, 66] on span "Notes to Sampler" at bounding box center [608, 72] width 76 height 16
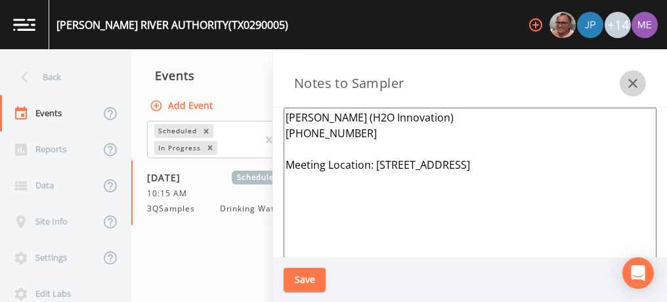
click at [637, 80] on icon "button" at bounding box center [633, 83] width 16 height 16
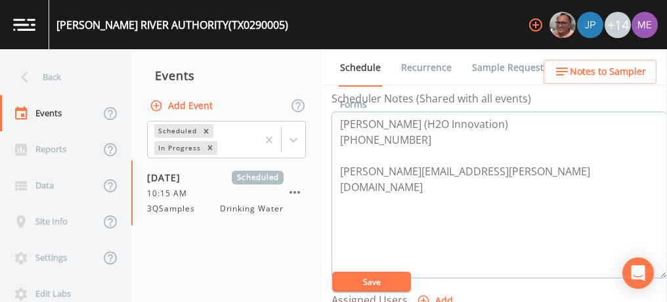
click at [424, 139] on textarea "[PERSON_NAME] (H2O Innovation) [PHONE_NUMBER] [PERSON_NAME][EMAIL_ADDRESS][PERS…" at bounding box center [499, 195] width 335 height 167
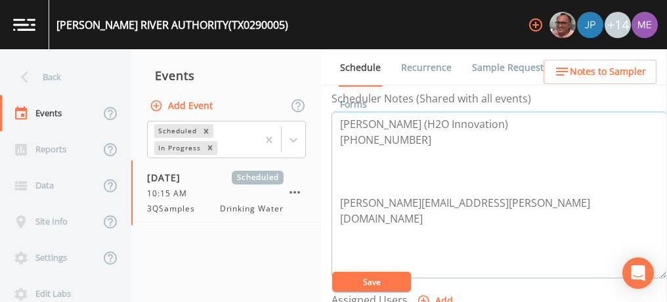
paste textarea "[STREET_ADDRESS]"
type textarea "[PERSON_NAME] (H2O Innovation) [PHONE_NUMBER] [STREET_ADDRESS] [PERSON_NAME][EM…"
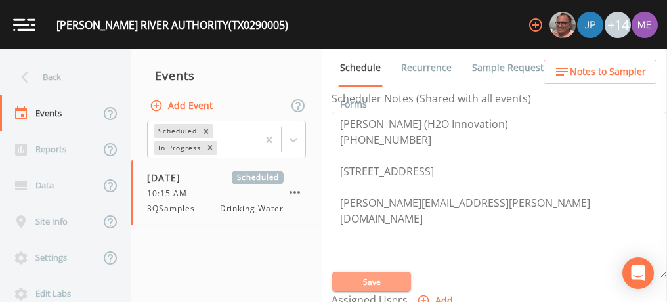
click at [377, 284] on button "Save" at bounding box center [371, 282] width 79 height 20
click at [593, 67] on span "Notes to Sampler" at bounding box center [608, 72] width 76 height 16
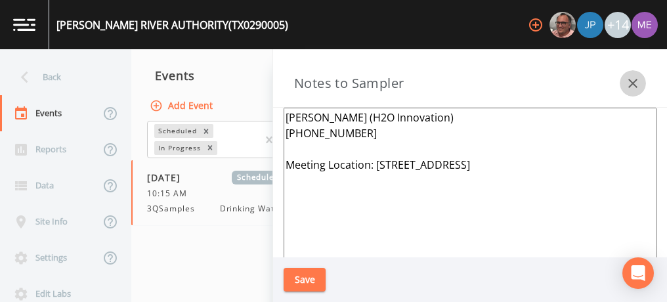
click at [634, 83] on icon "button" at bounding box center [632, 83] width 9 height 9
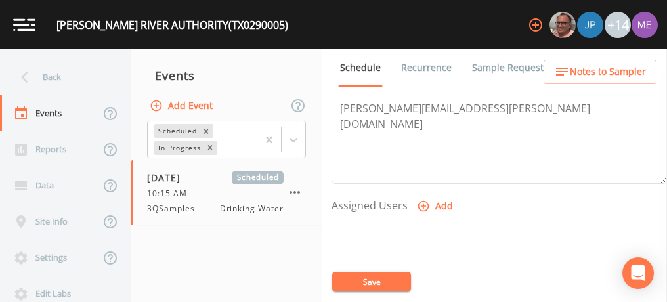
scroll to position [465, 0]
click at [423, 200] on icon "button" at bounding box center [423, 205] width 13 height 13
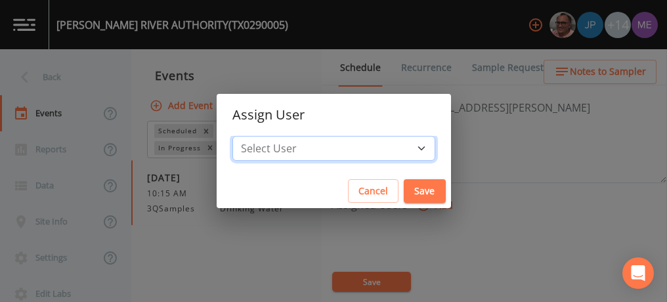
click at [402, 145] on select "Select User [PERSON_NAME] [PERSON_NAME] [PERSON_NAME] [PERSON_NAME] [PERSON_NAM…" at bounding box center [333, 148] width 203 height 25
select select "0c4ac92a-2052-4971-af99-d49bdd27a7b1"
click at [252, 136] on select "Select User [PERSON_NAME] [PERSON_NAME] [PERSON_NAME] [PERSON_NAME] [PERSON_NAM…" at bounding box center [333, 148] width 203 height 25
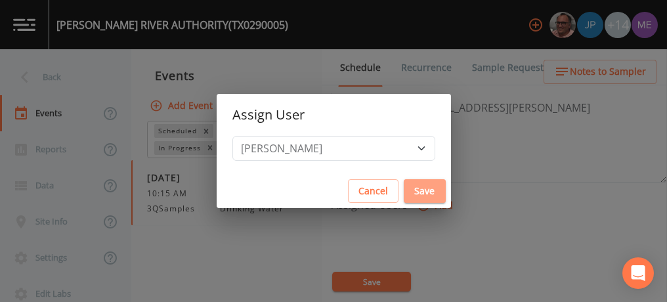
click at [404, 186] on button "Save" at bounding box center [425, 191] width 42 height 24
select select
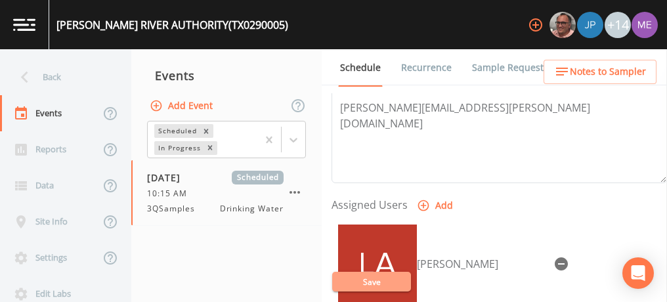
click at [381, 282] on button "Save" at bounding box center [371, 282] width 79 height 20
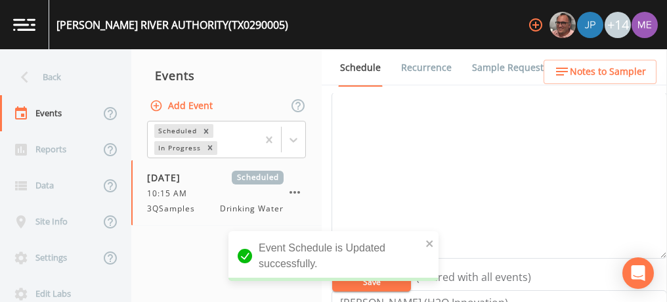
scroll to position [144, 0]
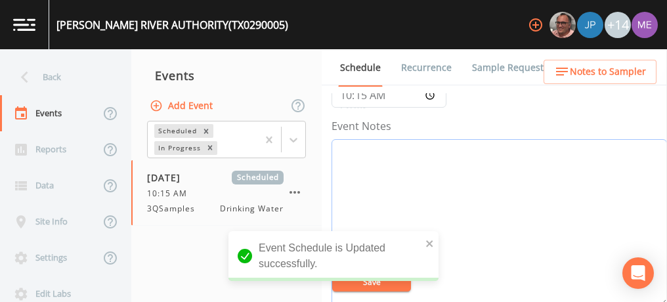
click at [472, 171] on textarea "Event Notes" at bounding box center [499, 222] width 335 height 167
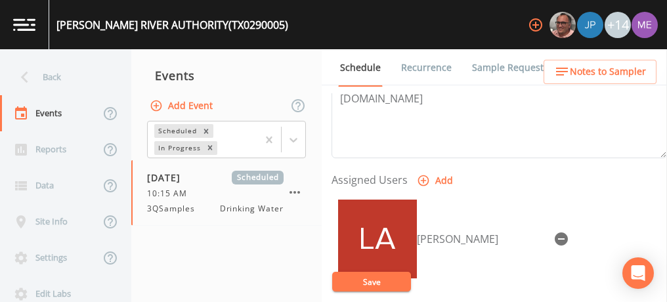
scroll to position [494, 0]
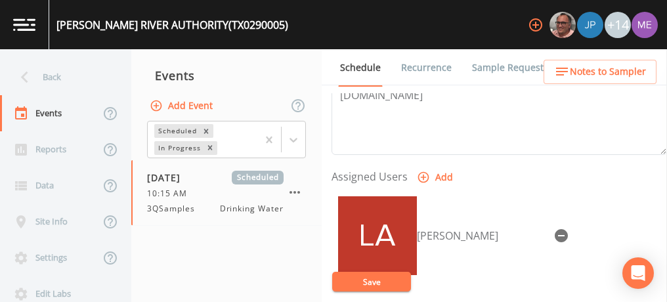
type textarea "confirmed with [PERSON_NAME] 9/9"
click at [373, 278] on button "Save" at bounding box center [371, 282] width 79 height 20
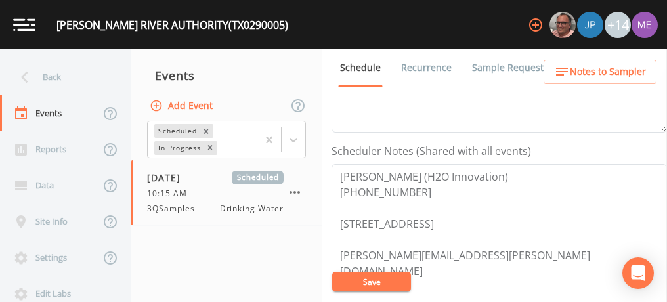
scroll to position [318, 0]
click at [367, 281] on button "Save" at bounding box center [371, 282] width 79 height 20
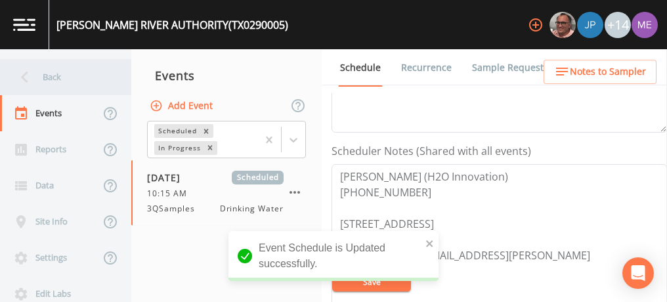
click at [56, 73] on div "Back" at bounding box center [59, 77] width 118 height 36
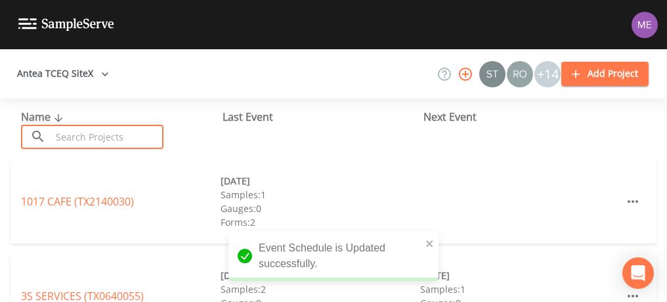
click at [85, 134] on input "text" at bounding box center [107, 137] width 112 height 24
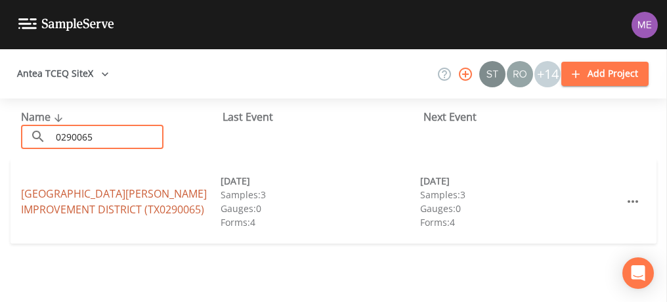
type input "0290065"
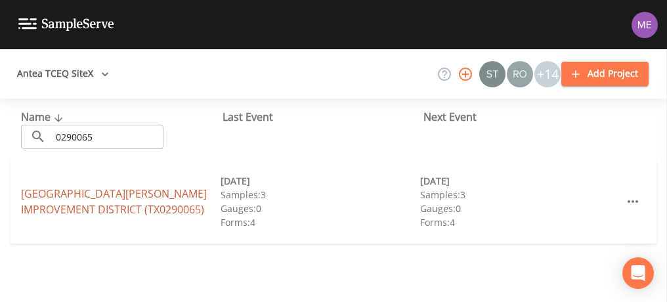
click at [52, 191] on link "[GEOGRAPHIC_DATA][PERSON_NAME] (TX0290065)" at bounding box center [114, 201] width 186 height 30
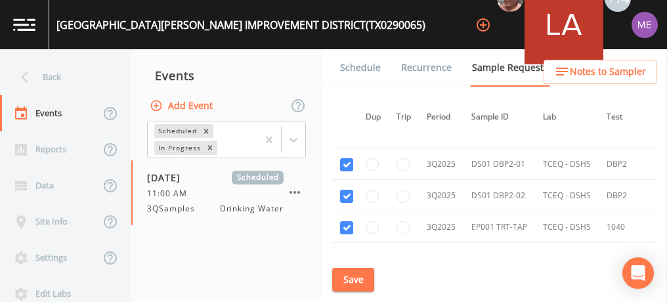
scroll to position [2027, 4]
click at [371, 68] on link "Schedule" at bounding box center [360, 67] width 45 height 37
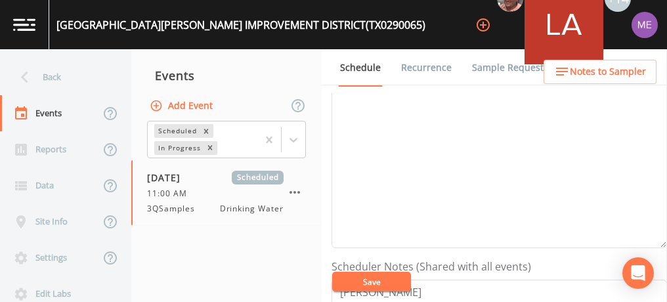
scroll to position [202, 0]
click at [515, 177] on textarea "Event Notes" at bounding box center [499, 164] width 335 height 167
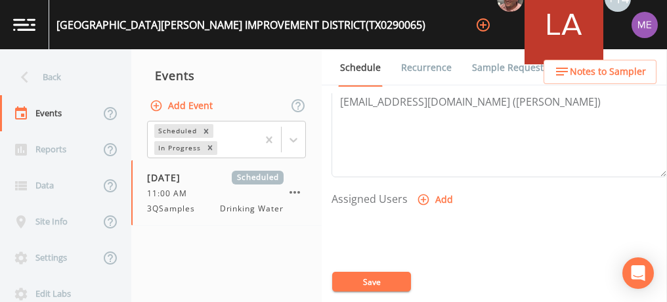
scroll to position [473, 0]
type textarea "confirmed with [PERSON_NAME] 9/9"
click at [421, 193] on icon "button" at bounding box center [423, 198] width 11 height 11
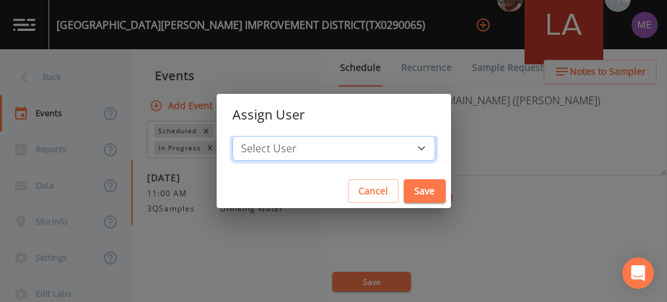
click at [405, 149] on select "Select User [PERSON_NAME] [PERSON_NAME] [PERSON_NAME] [PERSON_NAME] [PERSON_NAM…" at bounding box center [333, 148] width 203 height 25
select select "0c4ac92a-2052-4971-af99-d49bdd27a7b1"
click at [252, 136] on select "Select User [PERSON_NAME] [PERSON_NAME] [PERSON_NAME] [PERSON_NAME] [PERSON_NAM…" at bounding box center [333, 148] width 203 height 25
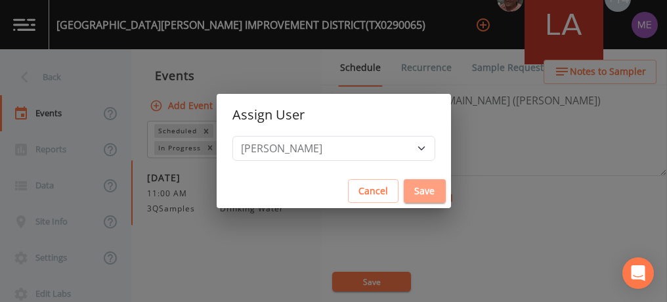
click at [412, 187] on button "Save" at bounding box center [425, 191] width 42 height 24
select select
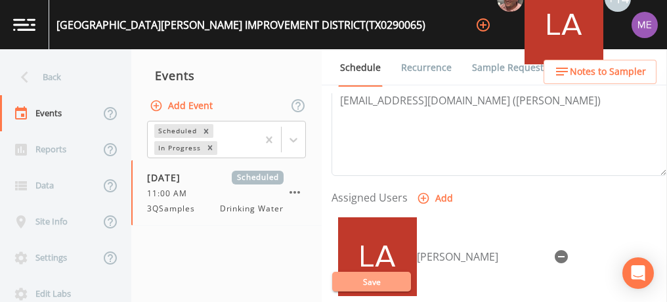
click at [365, 280] on button "Save" at bounding box center [371, 282] width 79 height 20
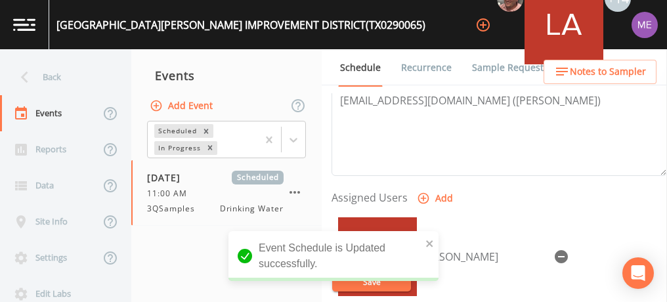
click at [590, 74] on span "Notes to Sampler" at bounding box center [608, 72] width 76 height 16
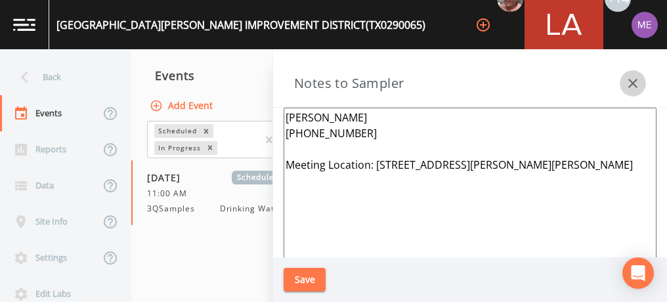
click at [634, 79] on icon "button" at bounding box center [633, 83] width 16 height 16
